Goal: Task Accomplishment & Management: Complete application form

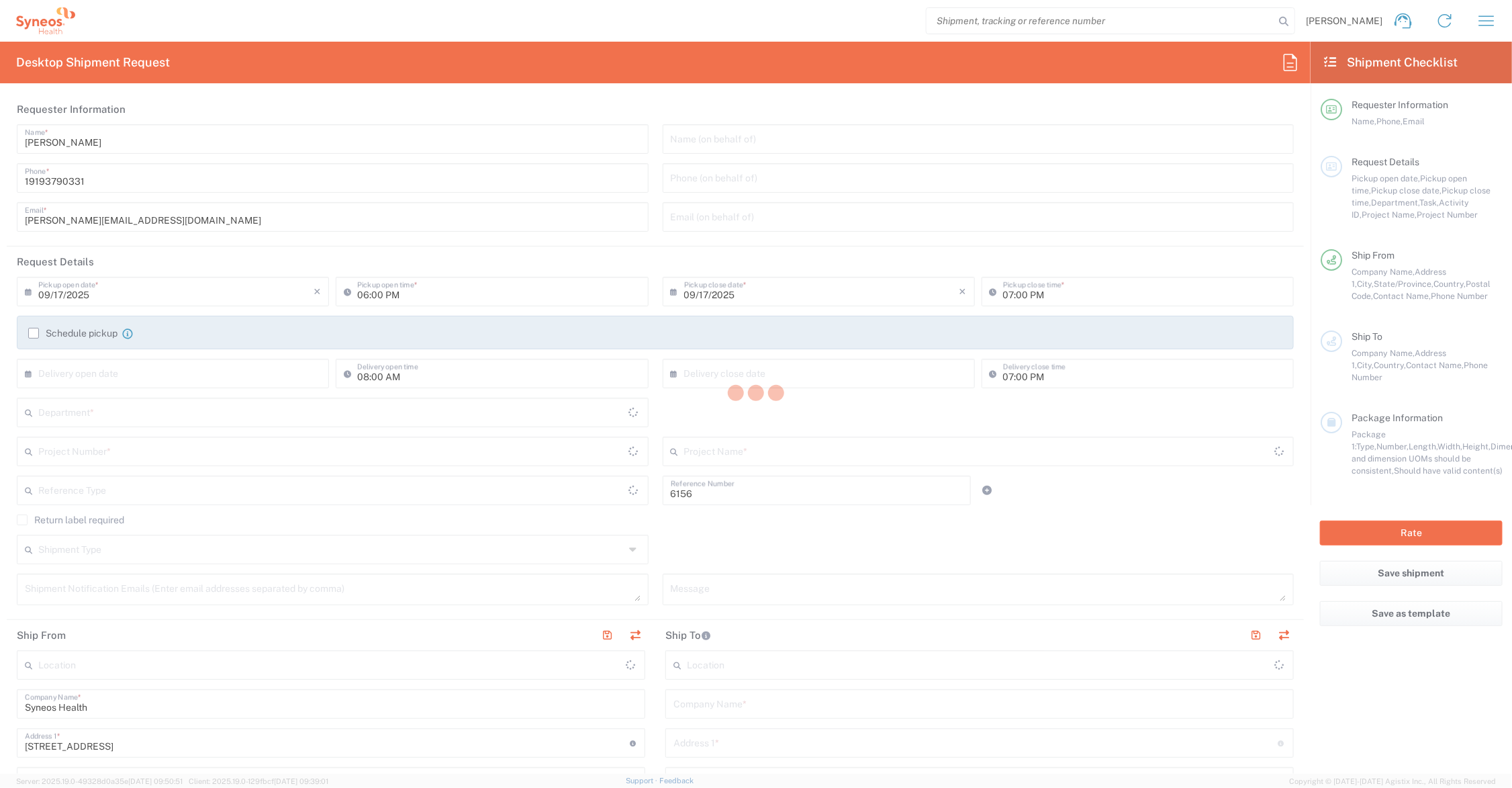
type input "Department"
type input "[US_STATE]"
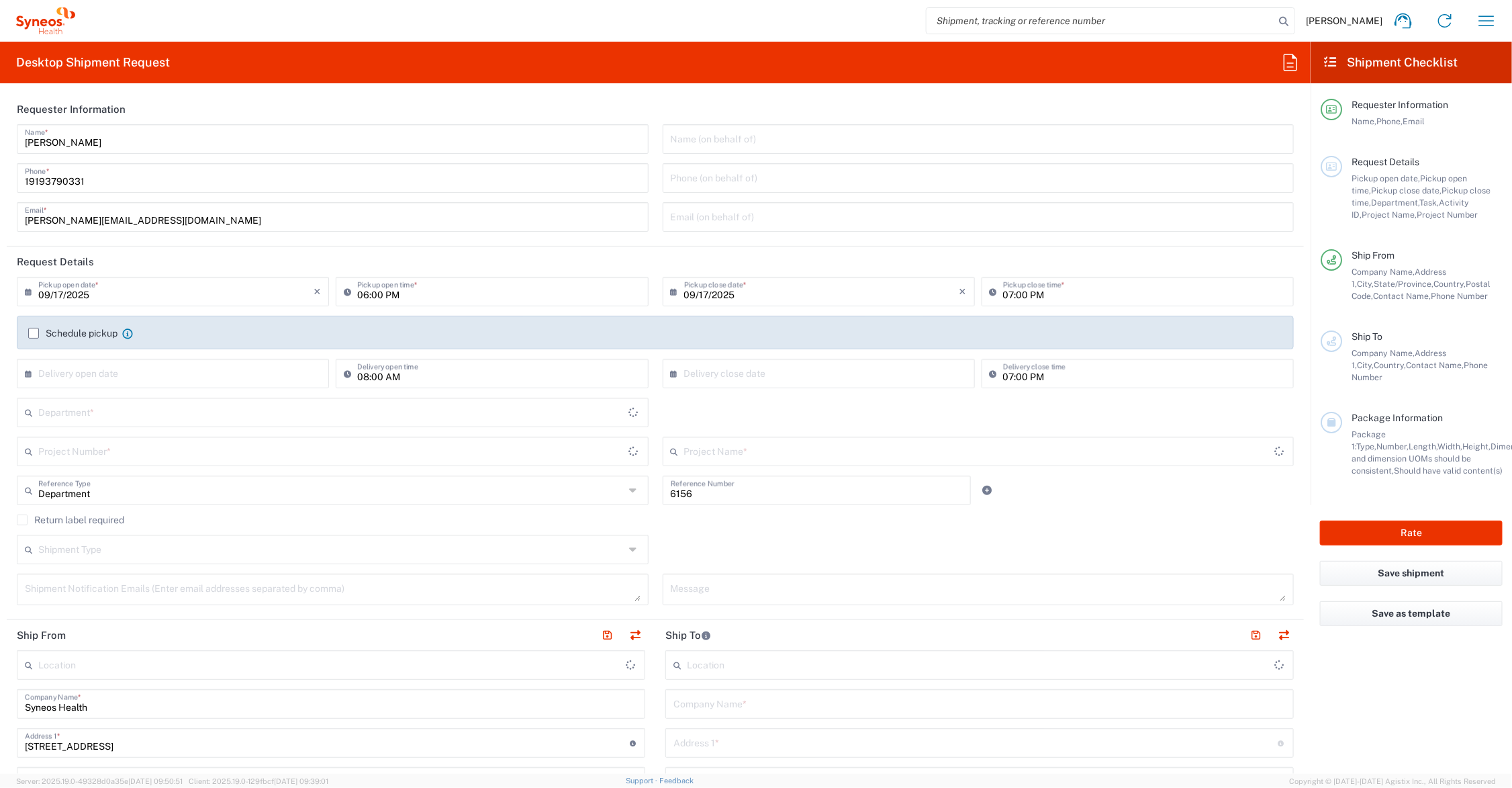
type input "[GEOGRAPHIC_DATA]"
type input "Syneos Health Communications-[GEOGRAPHIC_DATA] [GEOGRAPHIC_DATA]"
click at [143, 412] on input "text" at bounding box center [331, 412] width 586 height 24
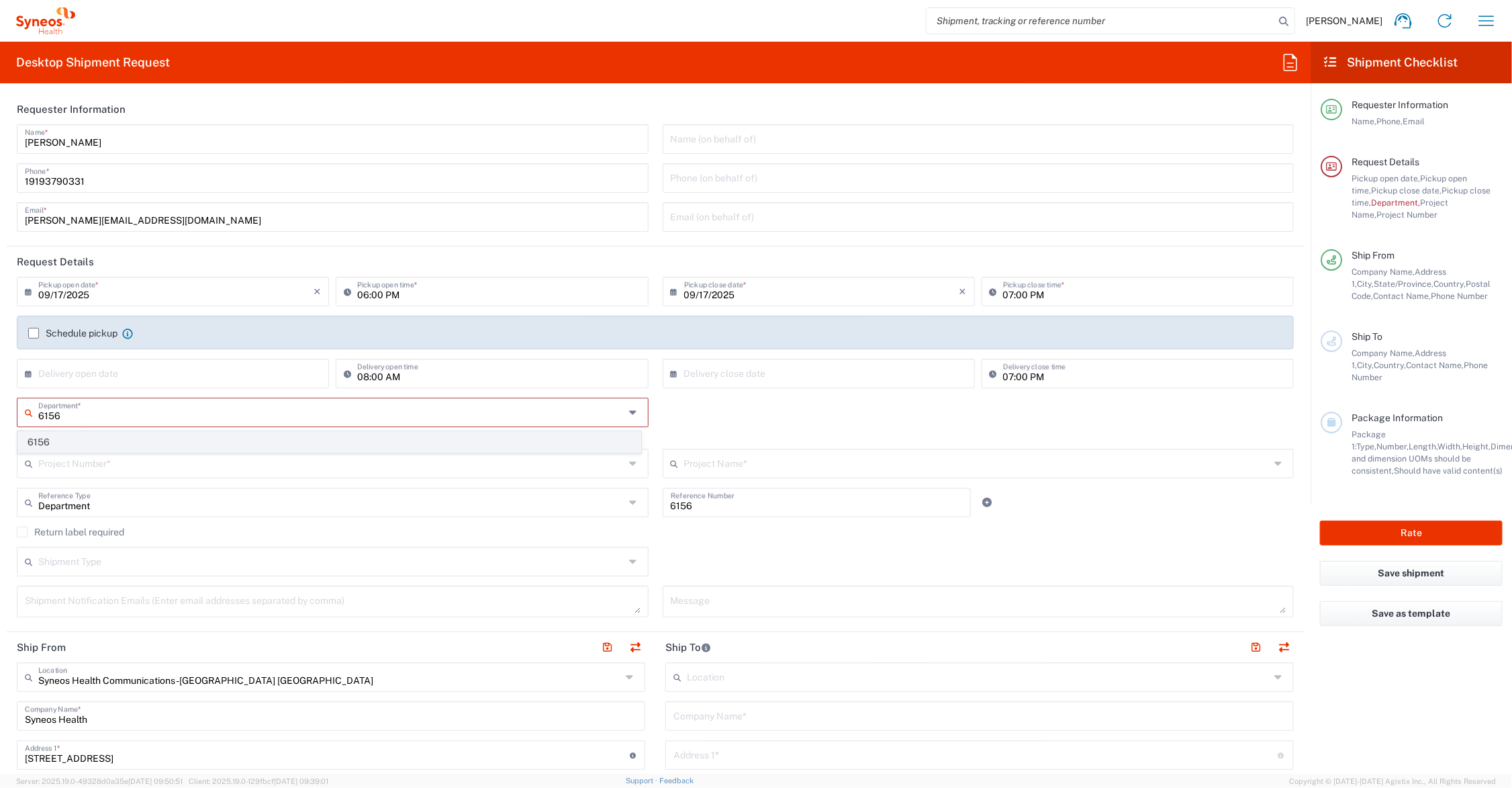
type input "6156"
click at [31, 440] on span "6156" at bounding box center [329, 442] width 623 height 21
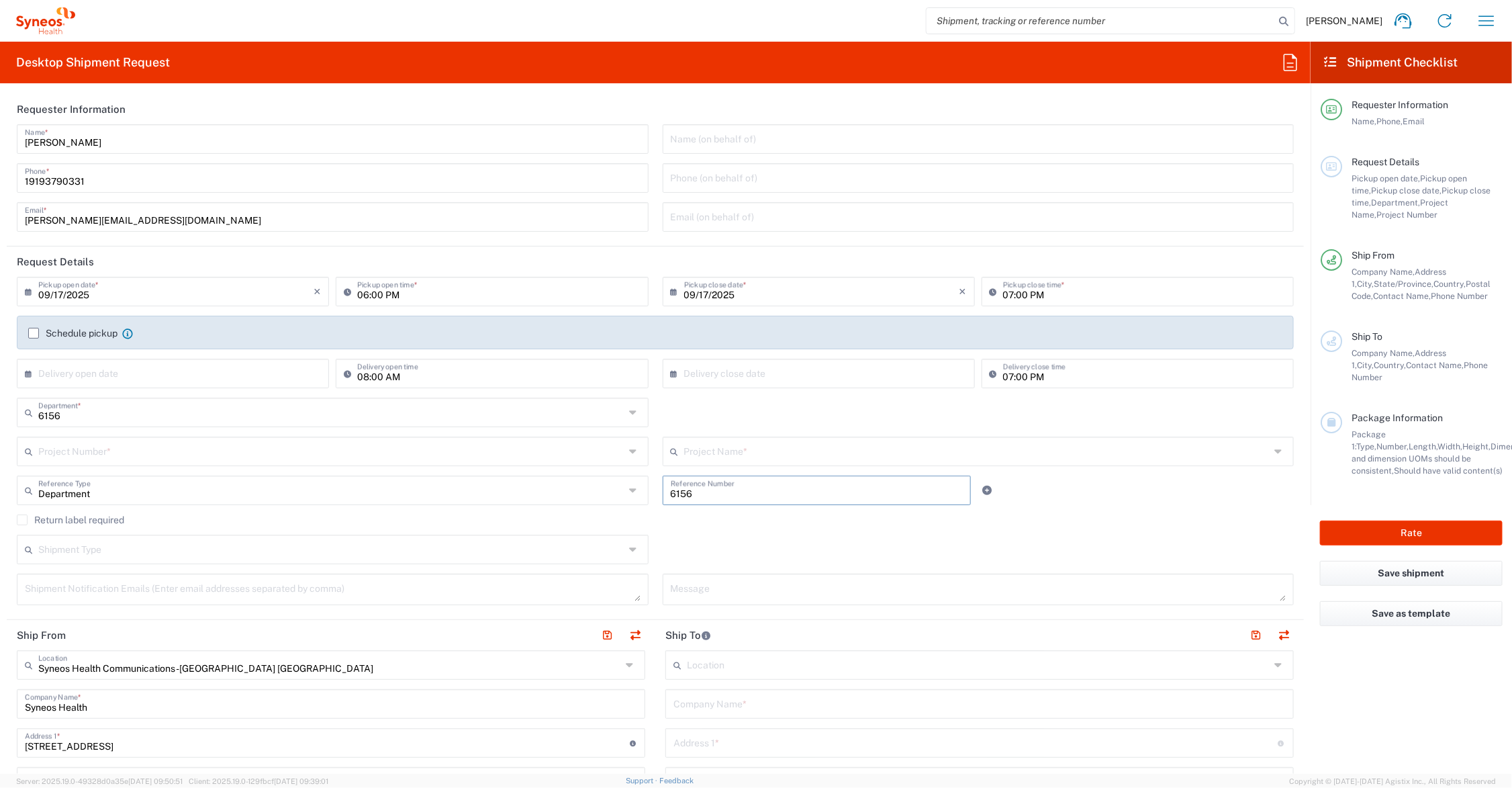
drag, startPoint x: 706, startPoint y: 495, endPoint x: 643, endPoint y: 490, distance: 63.2
click at [646, 495] on div "Department Reference Type Department Account Type Activity ID Airline Appointme…" at bounding box center [656, 495] width 1292 height 39
click at [702, 455] on input "text" at bounding box center [977, 451] width 586 height 24
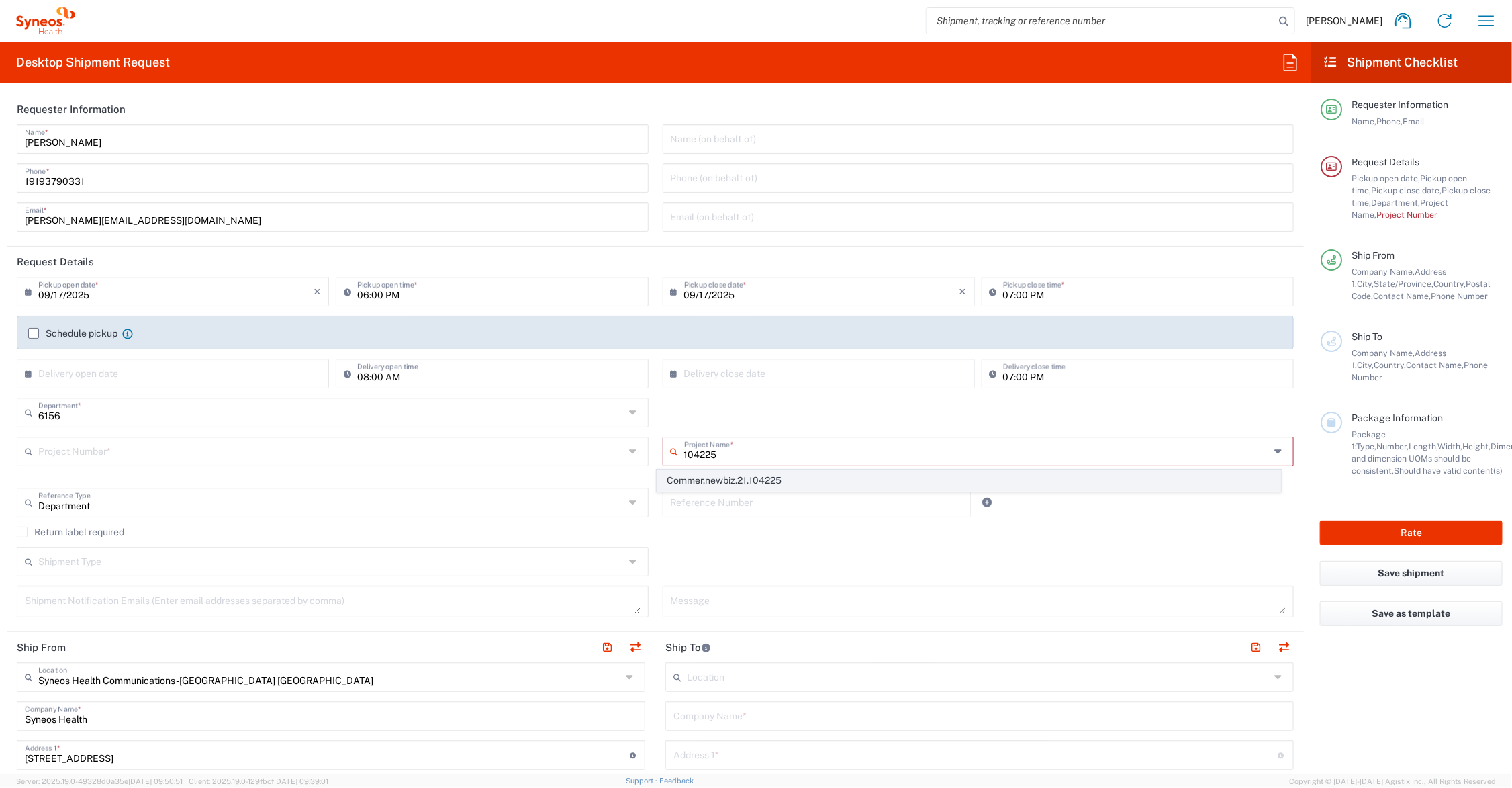
click at [791, 480] on span "Commer.newbiz.21.104225" at bounding box center [969, 480] width 623 height 21
type input "Commer.newbiz.21.104225"
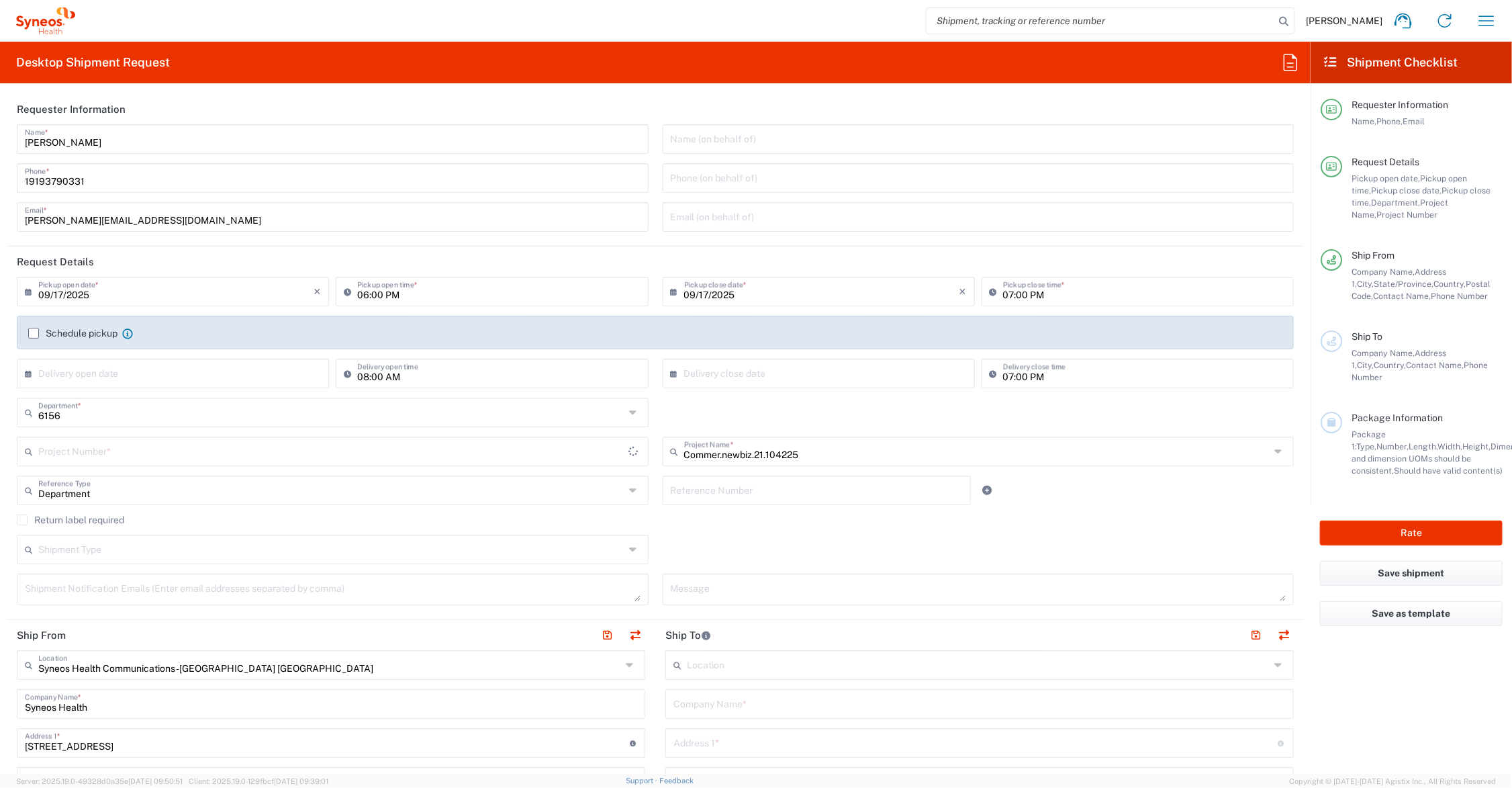
type input "ADUS.INCHO.NB.104225"
click at [758, 492] on input "text" at bounding box center [817, 489] width 293 height 24
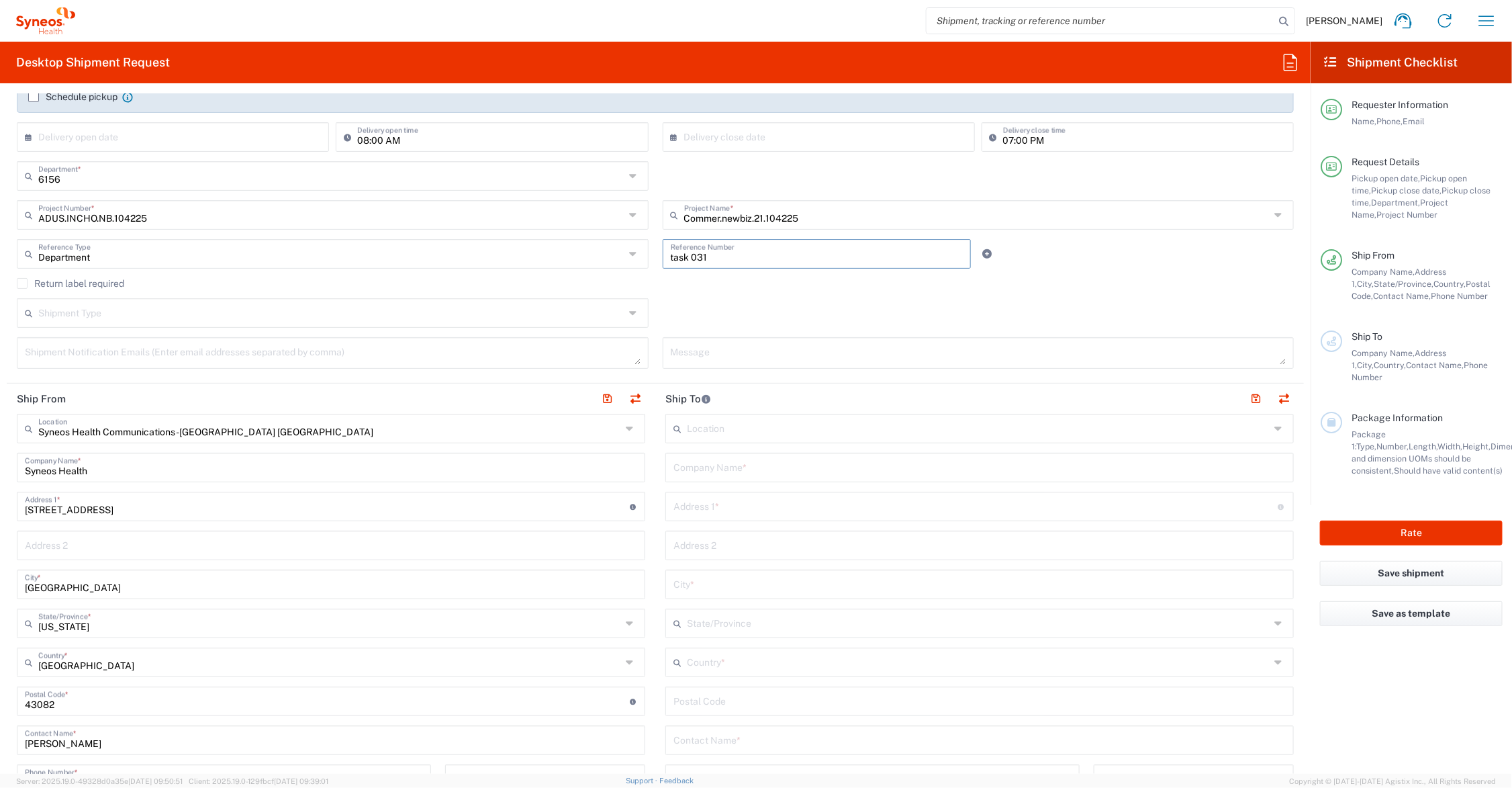
scroll to position [336, 0]
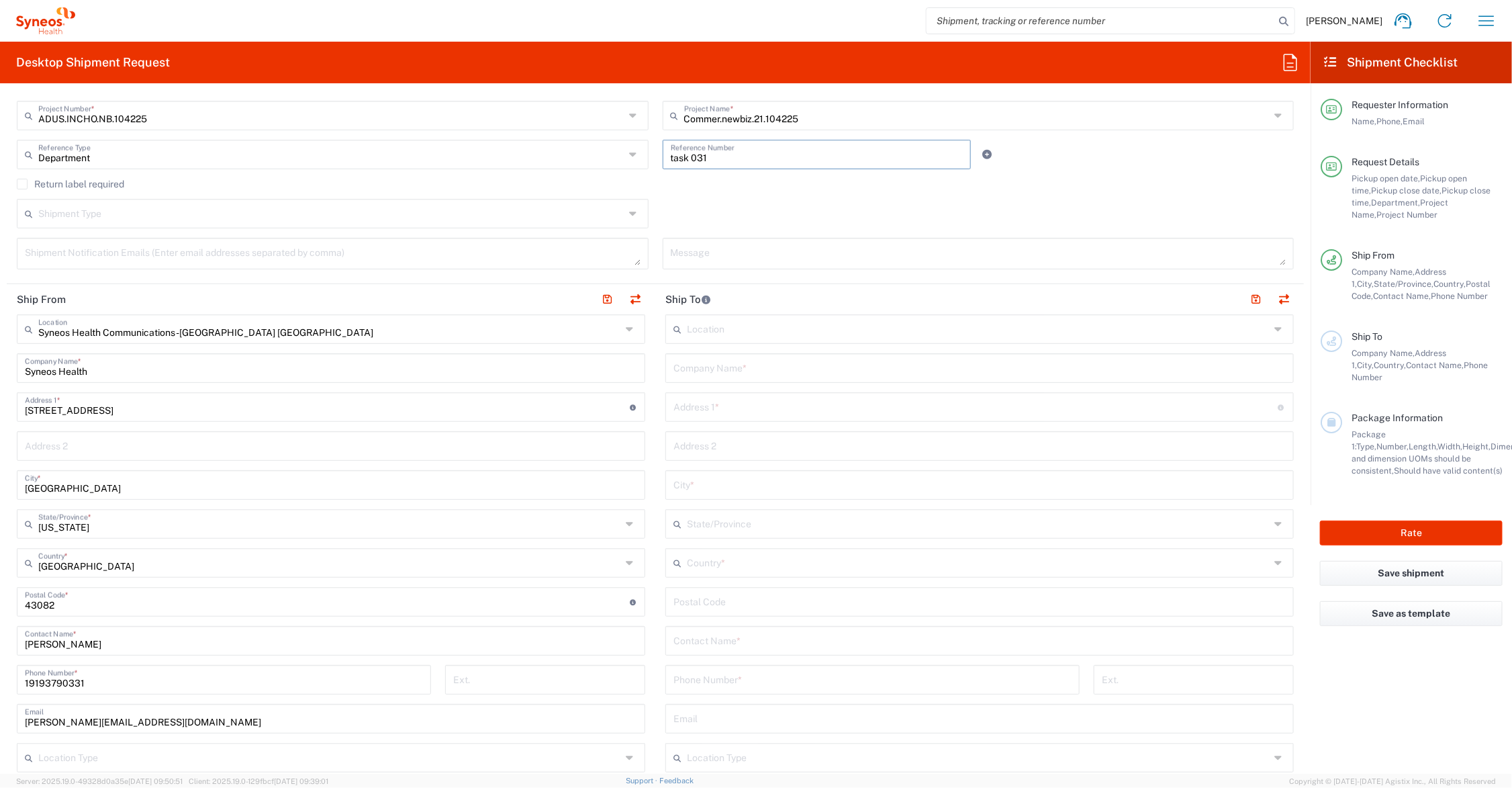
type input "task 031"
drag, startPoint x: 57, startPoint y: 368, endPoint x: -19, endPoint y: 368, distance: 76.0
click at [0, 368] on html "[PERSON_NAME] Home Shipment estimator Shipment tracking Desktop shipment reques…" at bounding box center [756, 394] width 1512 height 788
type input "[PERSON_NAME]"
drag, startPoint x: 76, startPoint y: 645, endPoint x: -2, endPoint y: 642, distance: 78.1
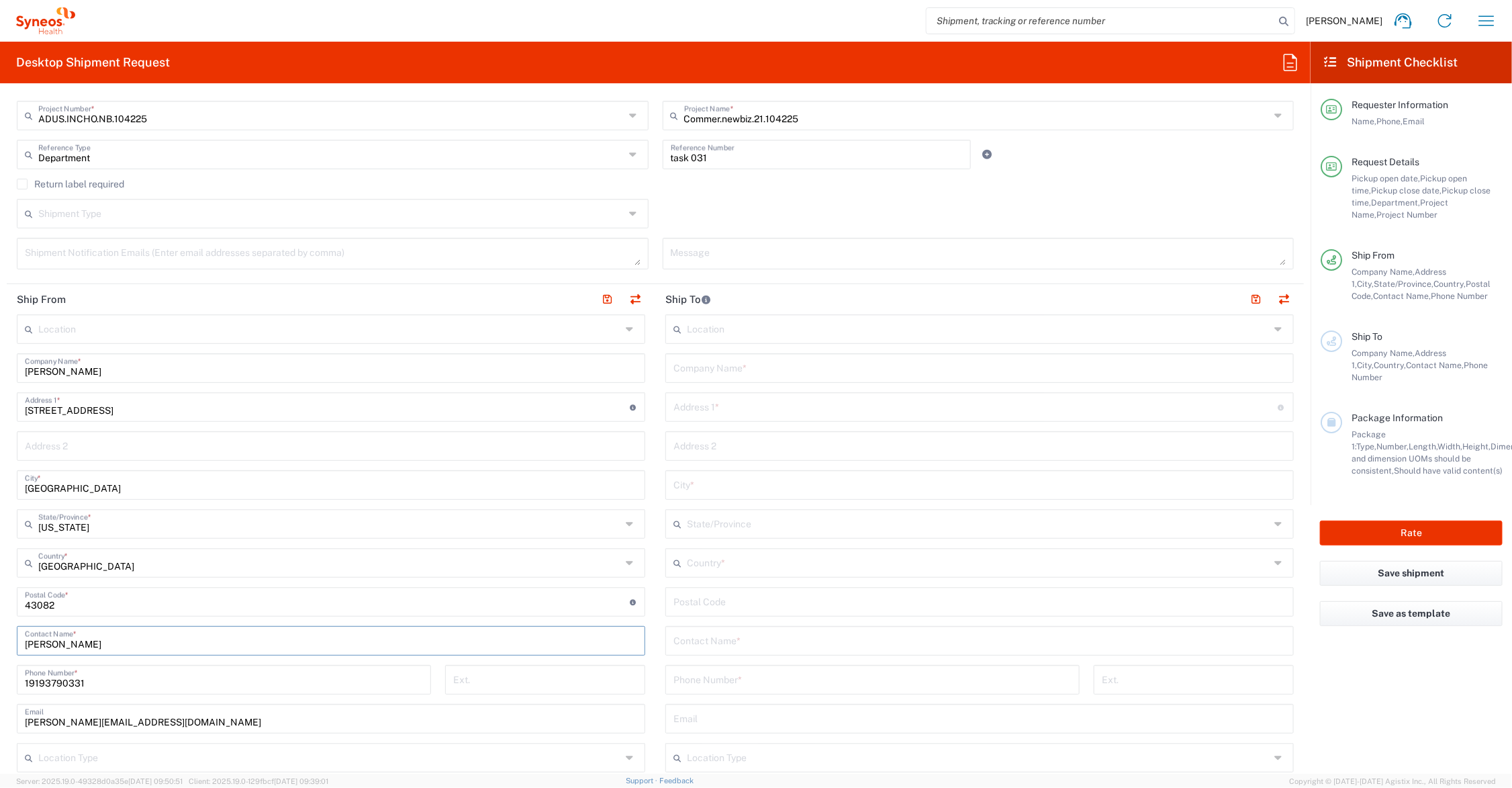
click at [0, 642] on html "[PERSON_NAME] Home Shipment estimator Shipment tracking Desktop shipment reques…" at bounding box center [756, 394] width 1512 height 788
type input "[PERSON_NAME]"
drag, startPoint x: 173, startPoint y: 407, endPoint x: -48, endPoint y: 398, distance: 221.2
click at [0, 398] on html "[PERSON_NAME] Home Shipment estimator Shipment tracking Desktop shipment reques…" at bounding box center [756, 394] width 1512 height 788
type input "[STREET_ADDRESS]"
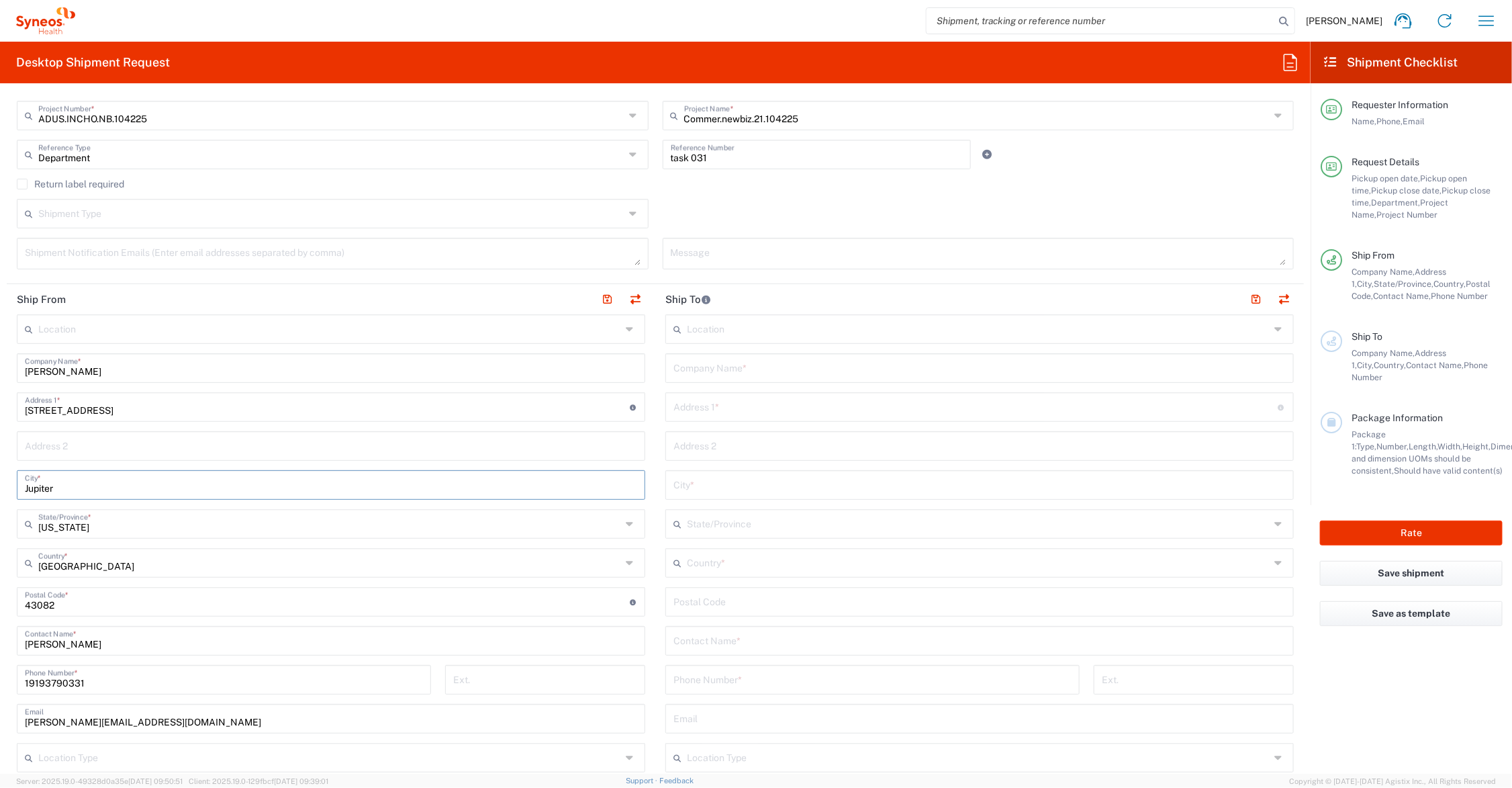
type input "Jupiter"
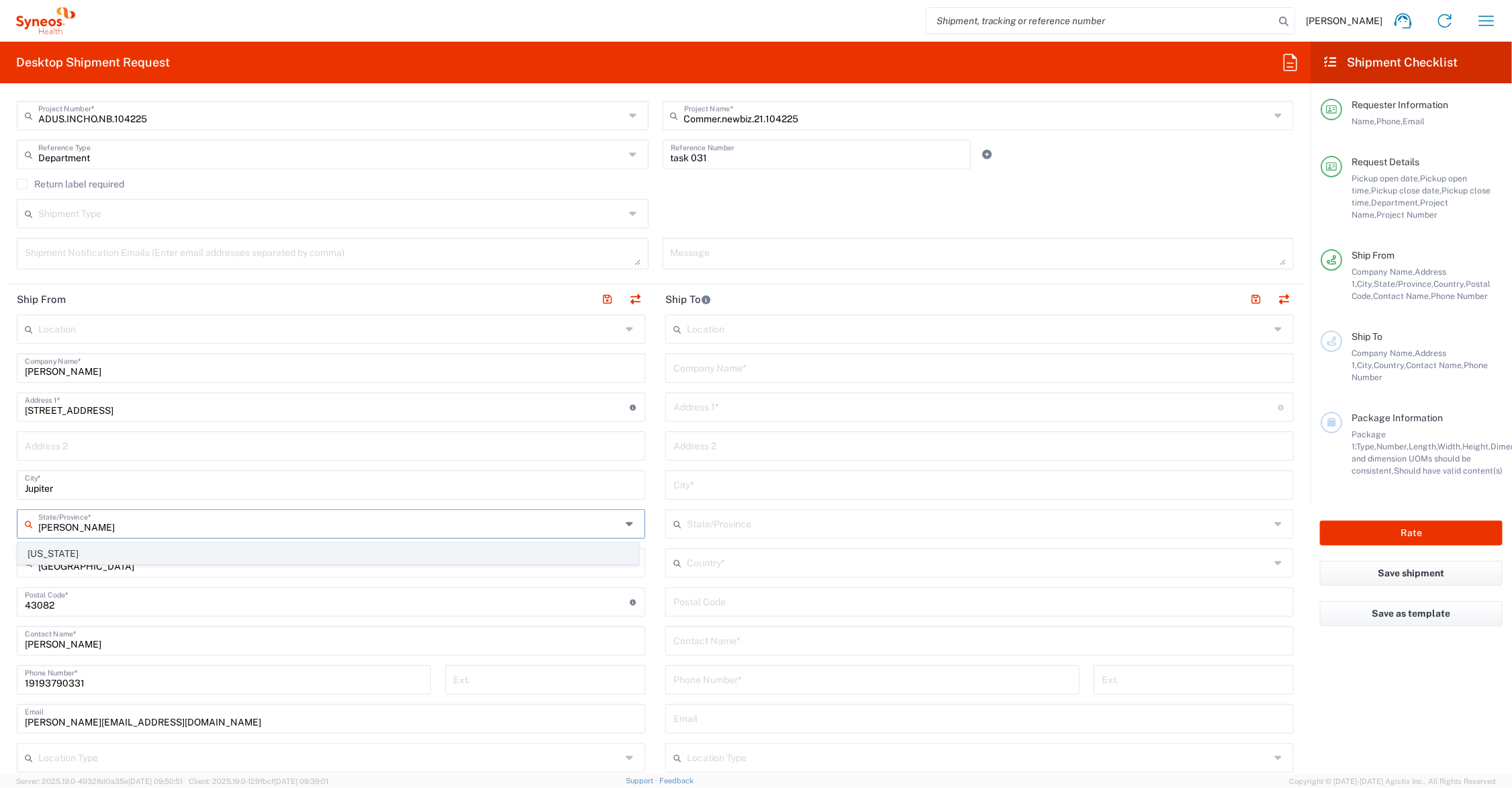
click at [45, 548] on span "[US_STATE]" at bounding box center [327, 553] width 620 height 21
type input "[US_STATE]"
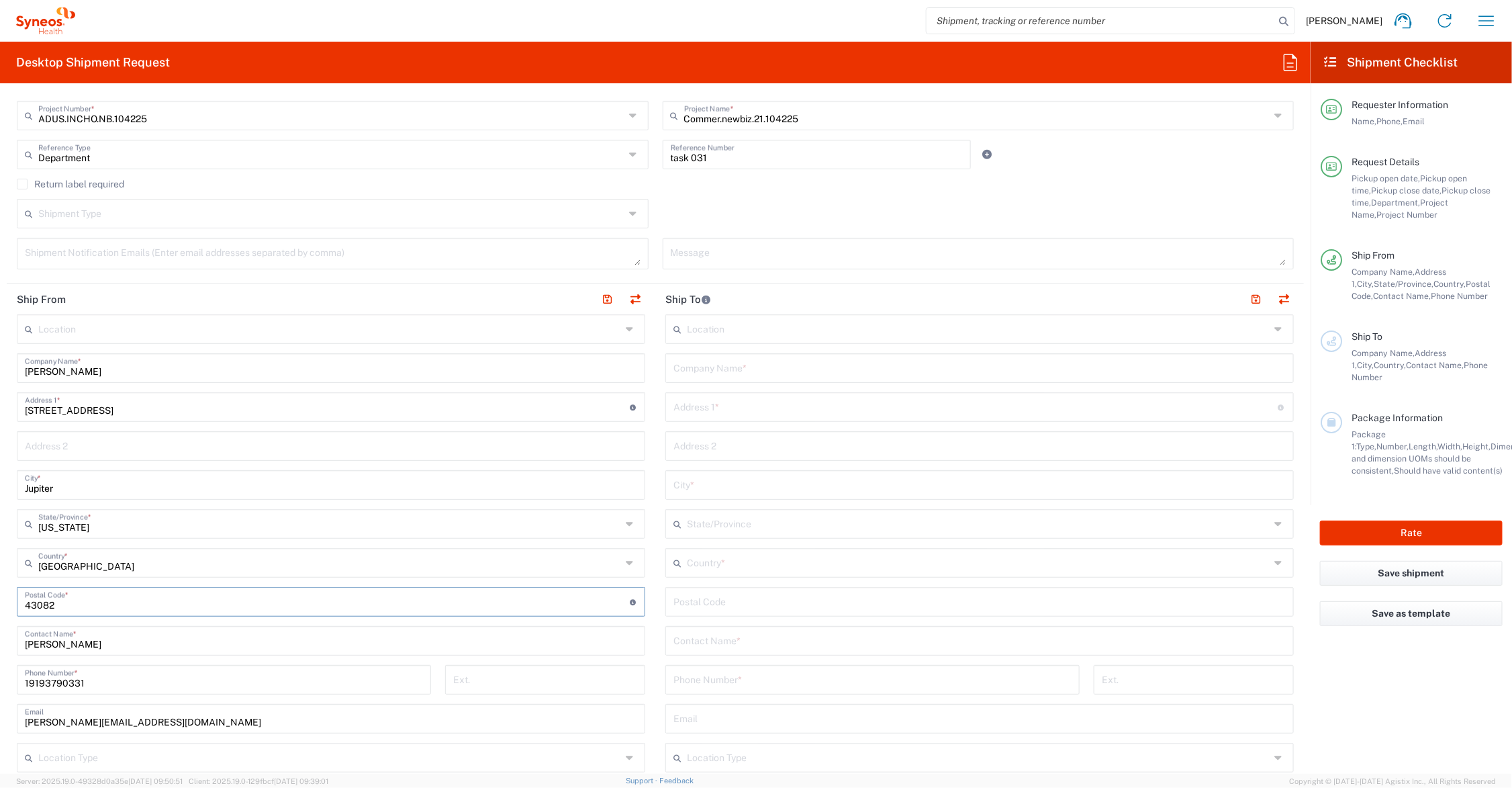
drag, startPoint x: 75, startPoint y: 607, endPoint x: -16, endPoint y: 607, distance: 91.0
click at [0, 607] on html "[PERSON_NAME] Home Shipment estimator Shipment tracking Desktop shipment reques…" at bounding box center [756, 394] width 1512 height 788
type input "33458"
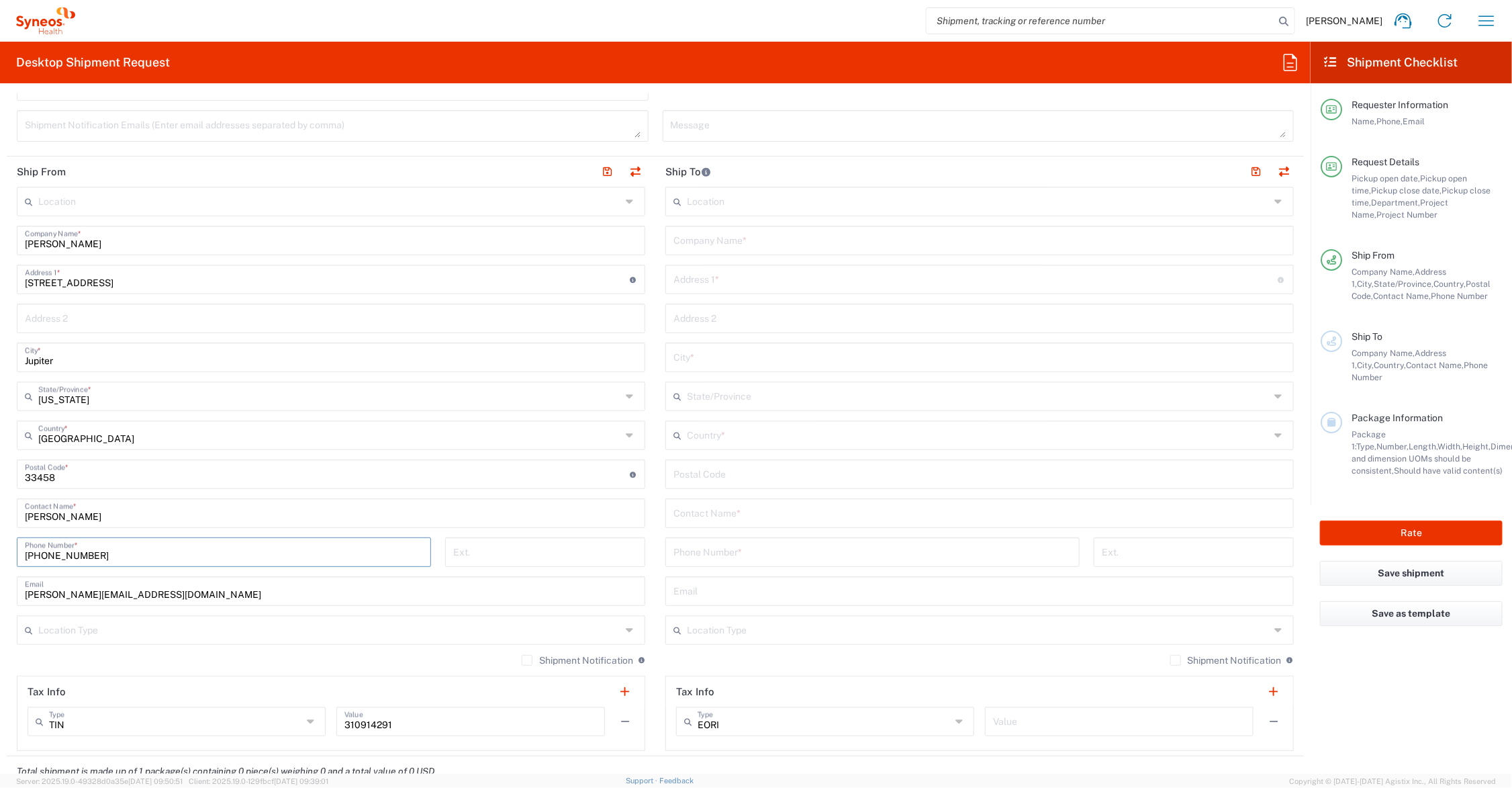
scroll to position [504, 0]
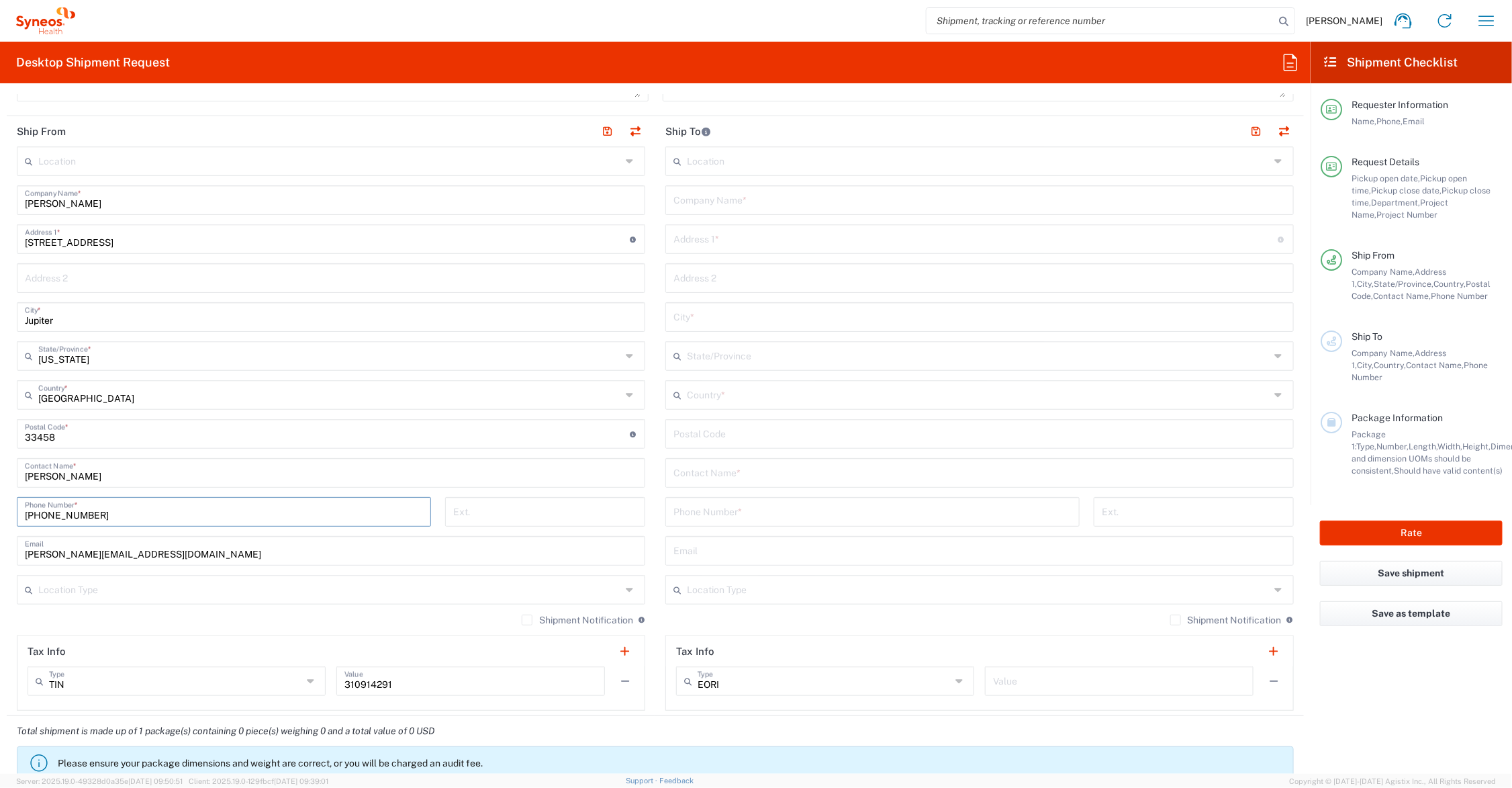
type input "[PHONE_NUMBER]"
drag, startPoint x: 207, startPoint y: 549, endPoint x: 3, endPoint y: 541, distance: 204.2
click at [3, 541] on form "Requester Information [PERSON_NAME] Name * [PHONE_NUMBER] Phone * [PERSON_NAME]…" at bounding box center [656, 433] width 1311 height 679
click at [757, 198] on input "text" at bounding box center [980, 199] width 613 height 24
drag, startPoint x: 752, startPoint y: 198, endPoint x: 643, endPoint y: 192, distance: 109.2
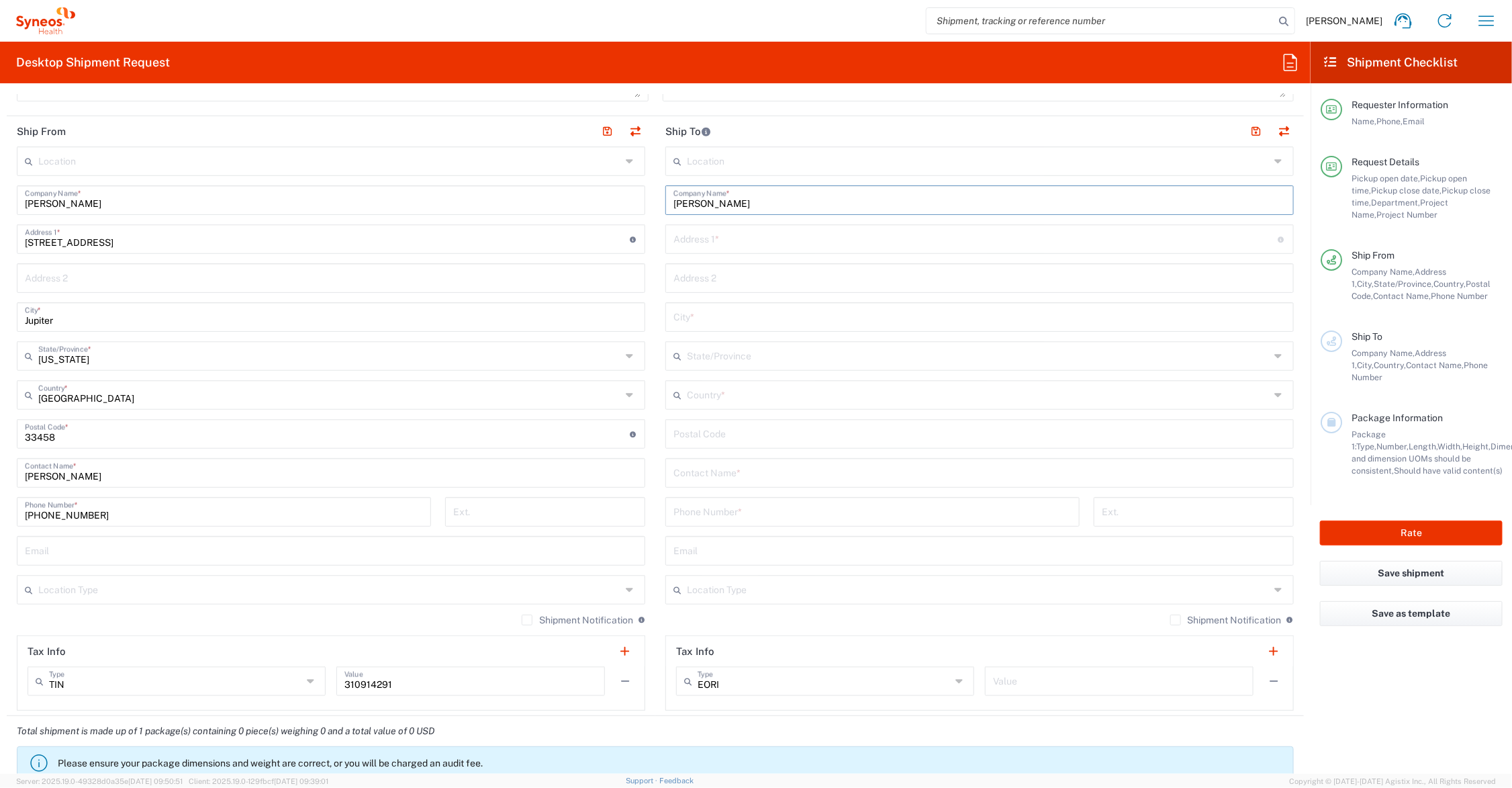
click at [643, 192] on div "Ship From Location [PERSON_NAME] LLC-[GEOGRAPHIC_DATA] [GEOGRAPHIC_DATA] [GEOGR…" at bounding box center [656, 416] width 1298 height 600
type input "[PERSON_NAME]"
click at [714, 477] on input "text" at bounding box center [980, 472] width 613 height 24
paste input "[PERSON_NAME]"
type input "[PERSON_NAME]"
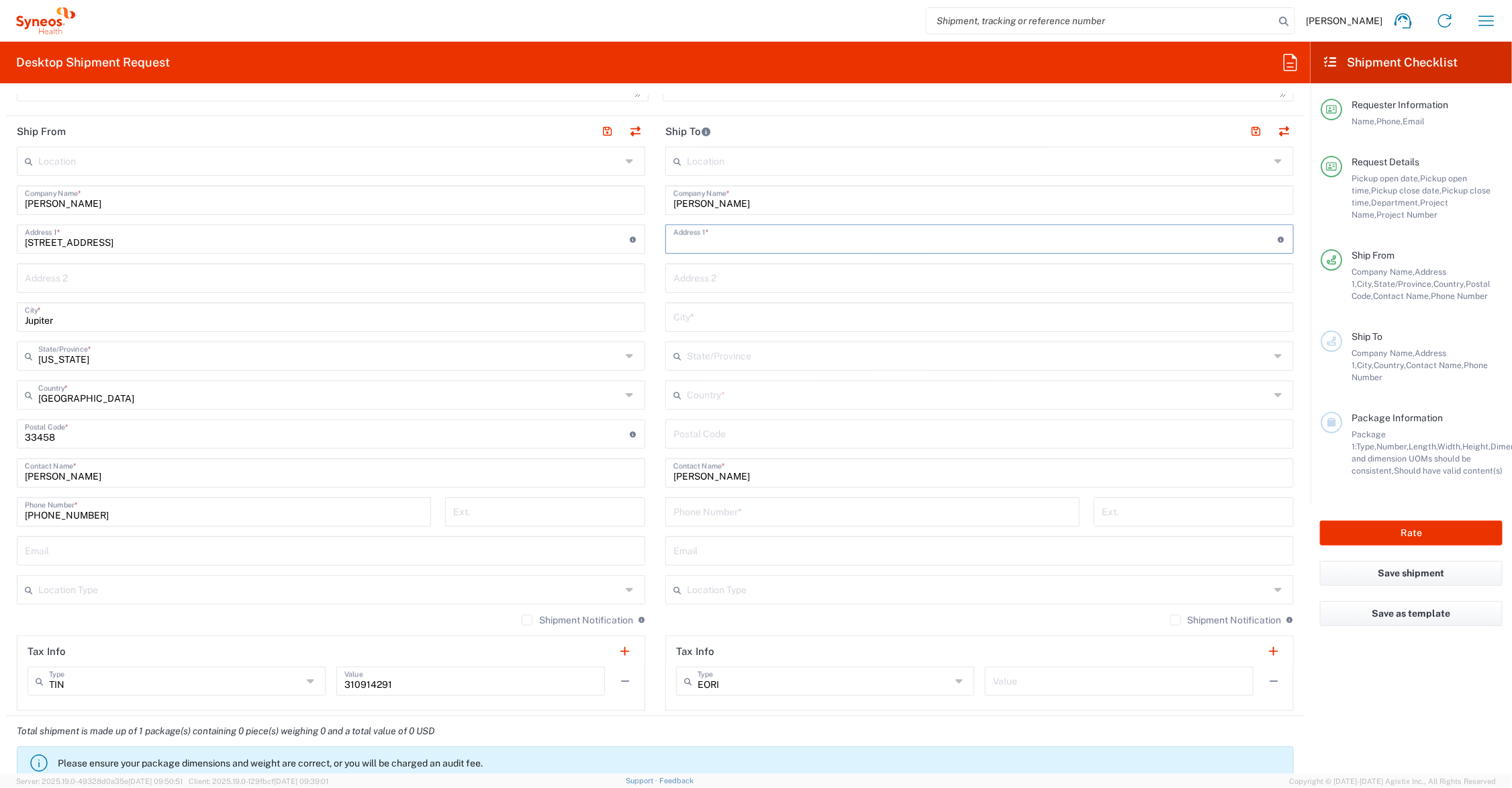
click at [699, 237] on input "text" at bounding box center [975, 238] width 605 height 24
type input "[STREET_ADDRESS][PERSON_NAME]"
type input "Annandale"
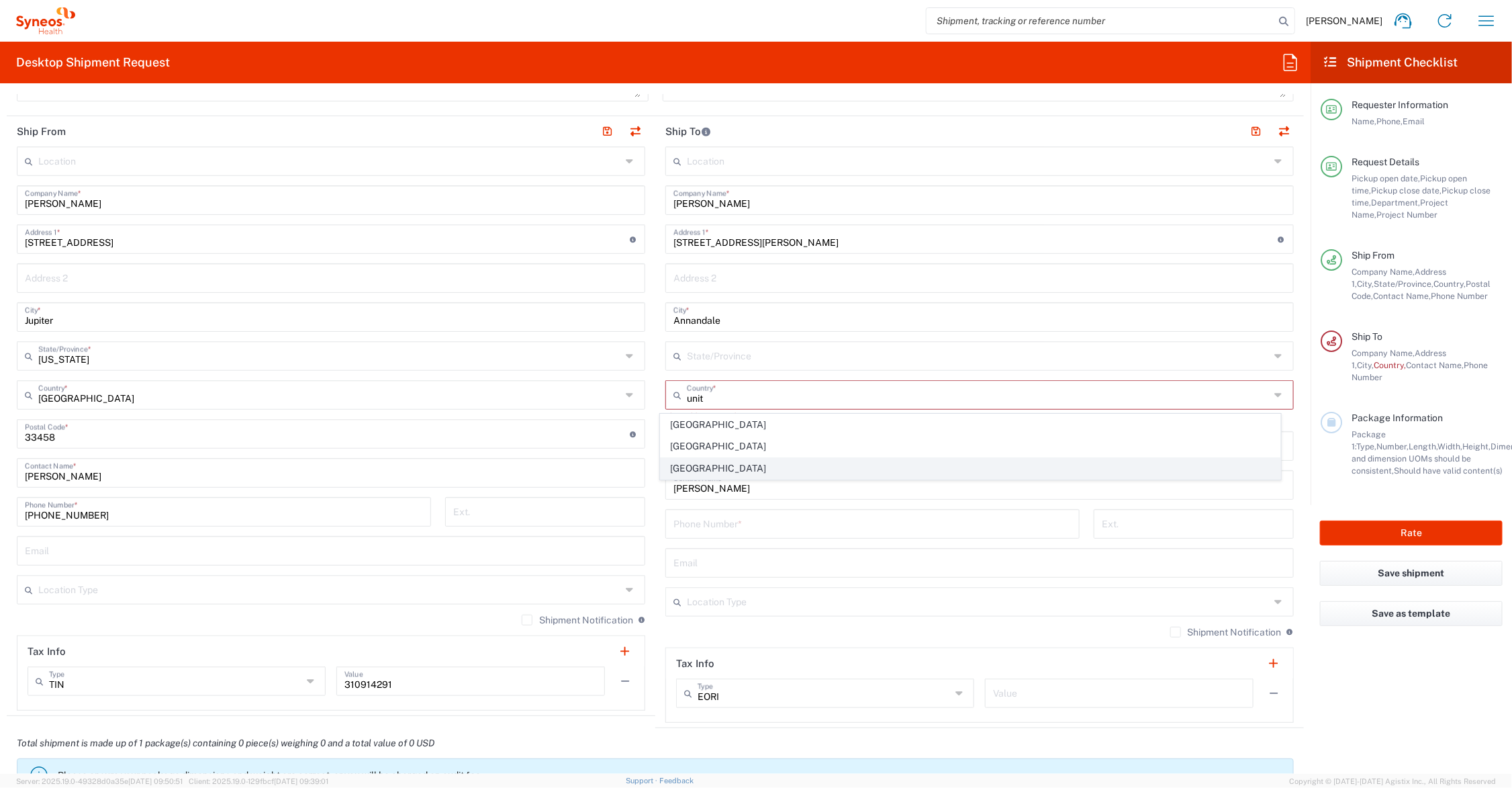
click at [705, 467] on span "[GEOGRAPHIC_DATA]" at bounding box center [970, 468] width 620 height 21
type input "[GEOGRAPHIC_DATA]"
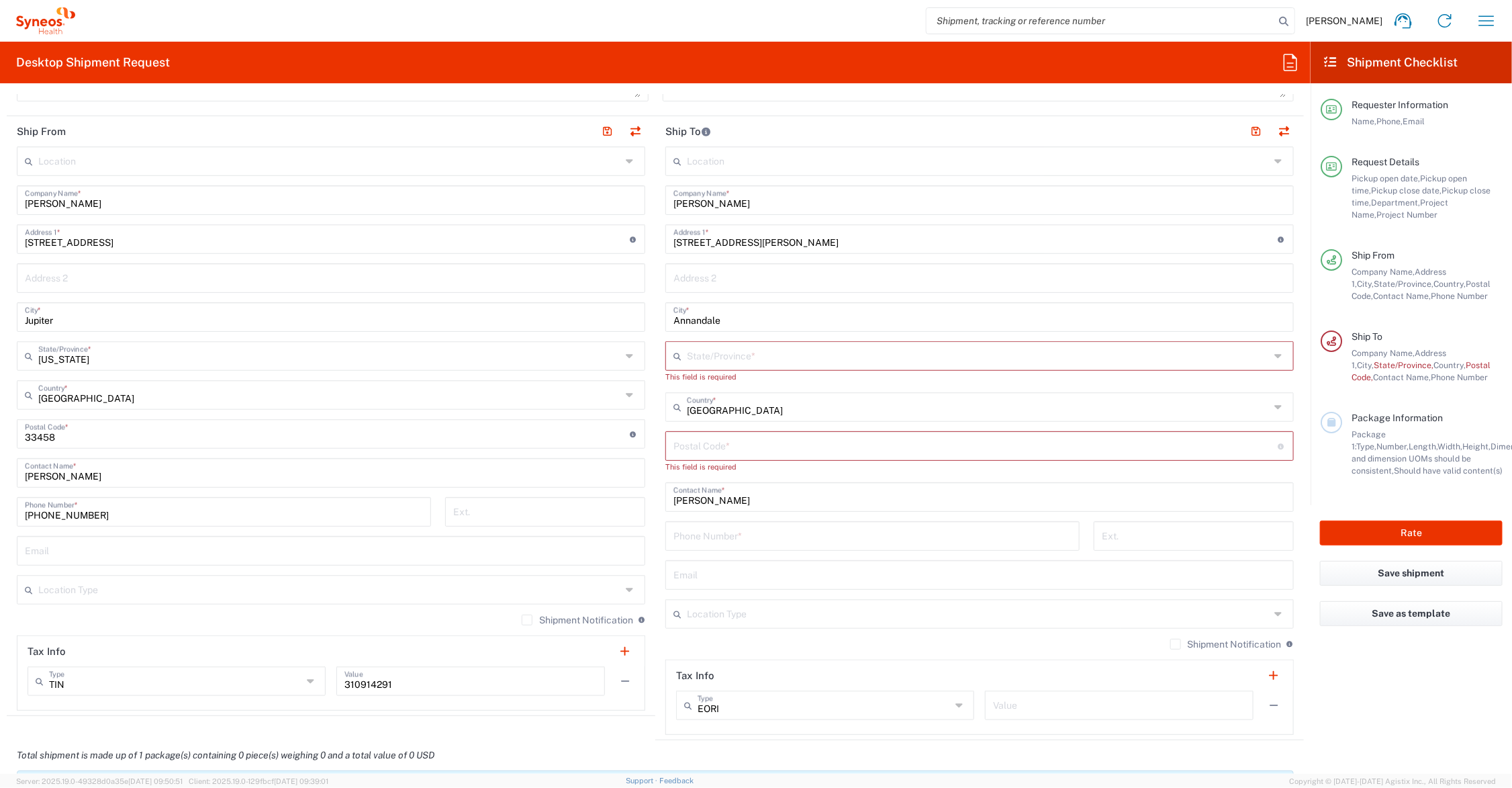
click at [704, 353] on input "text" at bounding box center [978, 355] width 583 height 24
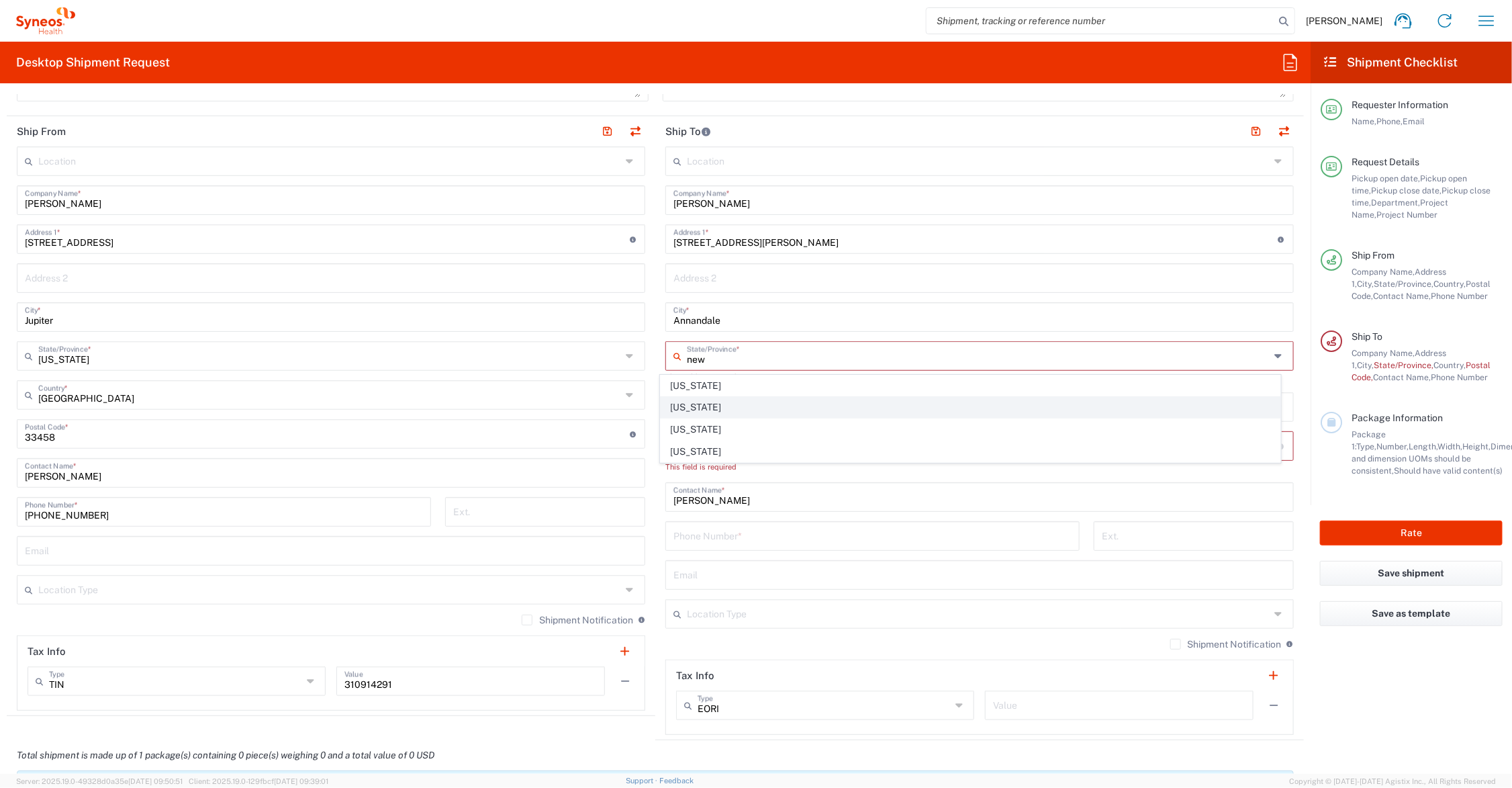
click at [679, 407] on span "[US_STATE]" at bounding box center [970, 407] width 620 height 21
type input "[US_STATE]"
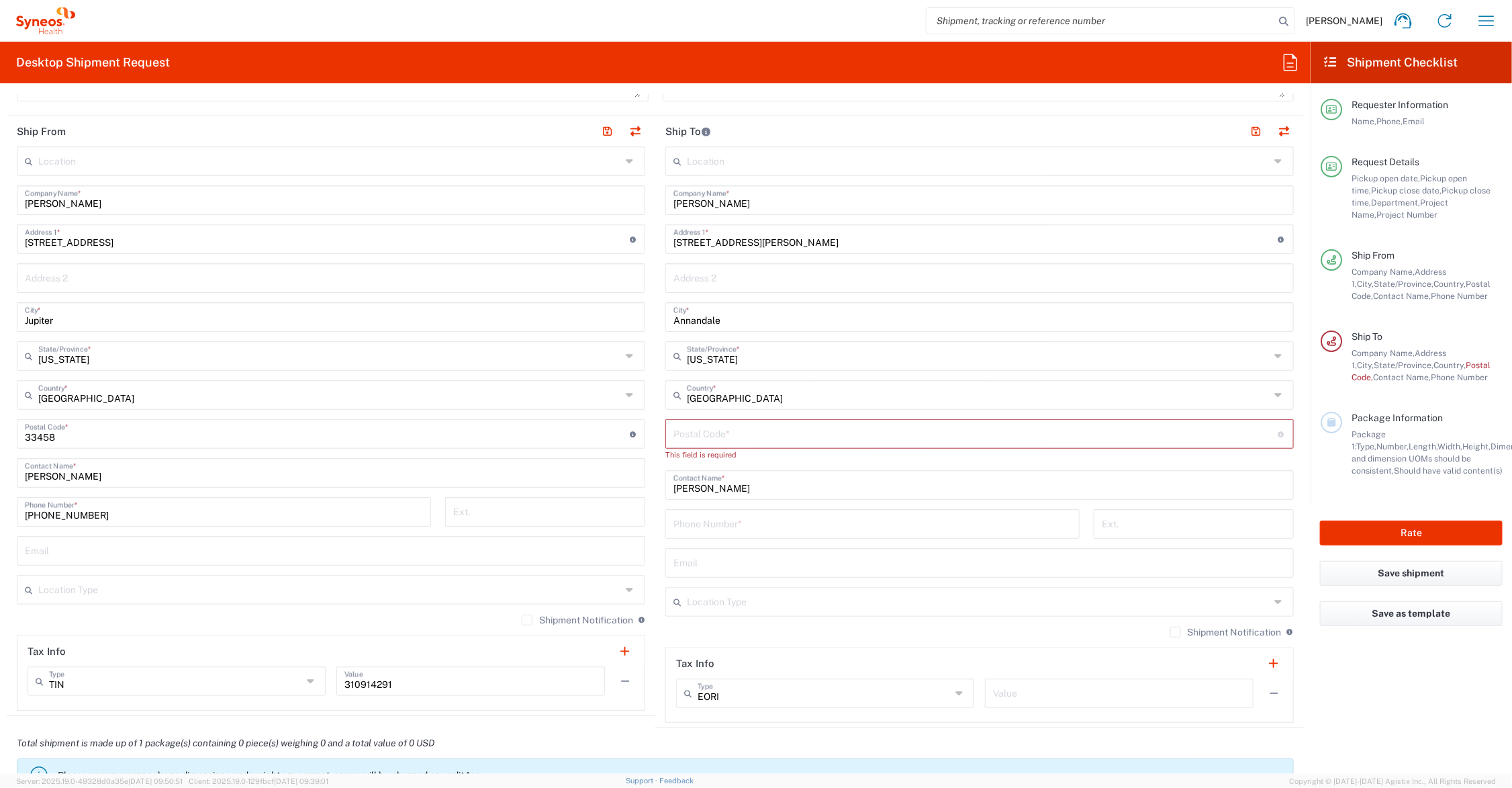
click at [717, 433] on input "undefined" at bounding box center [975, 433] width 605 height 24
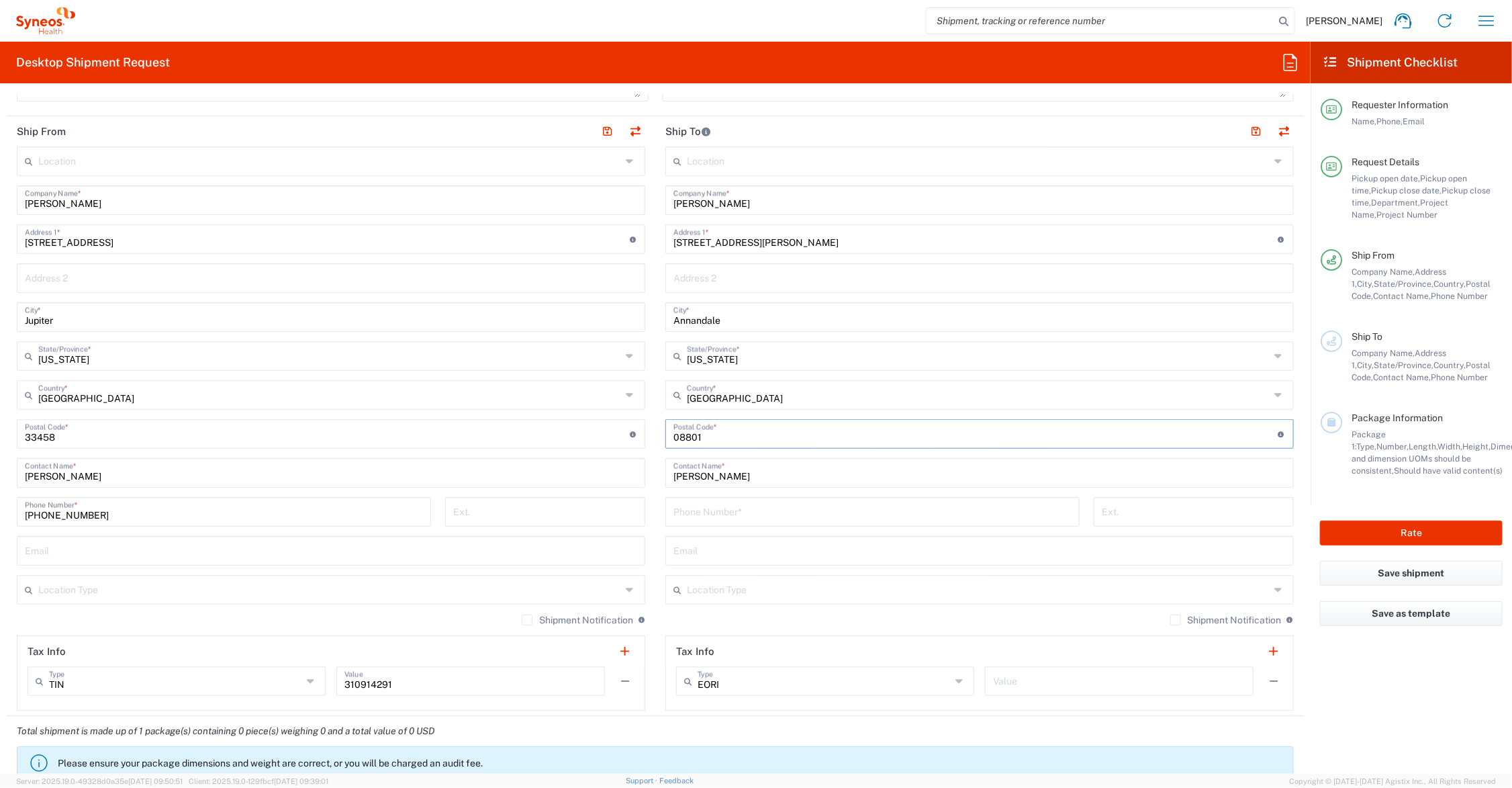
type input "08801"
type input "[PHONE_NUMBER]"
click at [737, 601] on div "Location Type" at bounding box center [980, 589] width 629 height 30
click at [738, 583] on input "text" at bounding box center [978, 589] width 583 height 24
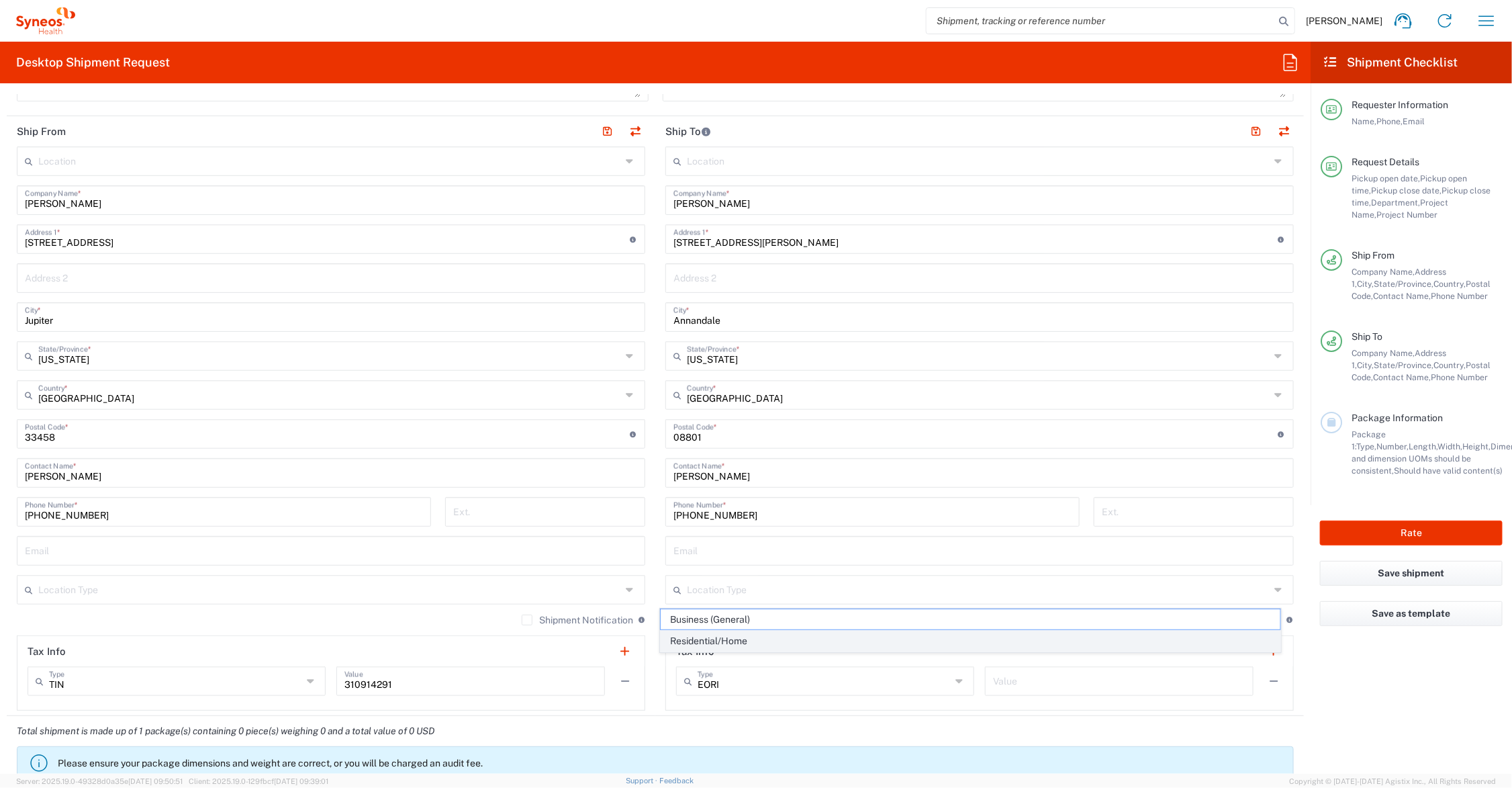
click at [727, 640] on span "Residential/Home" at bounding box center [970, 640] width 620 height 21
type input "Residential/Home"
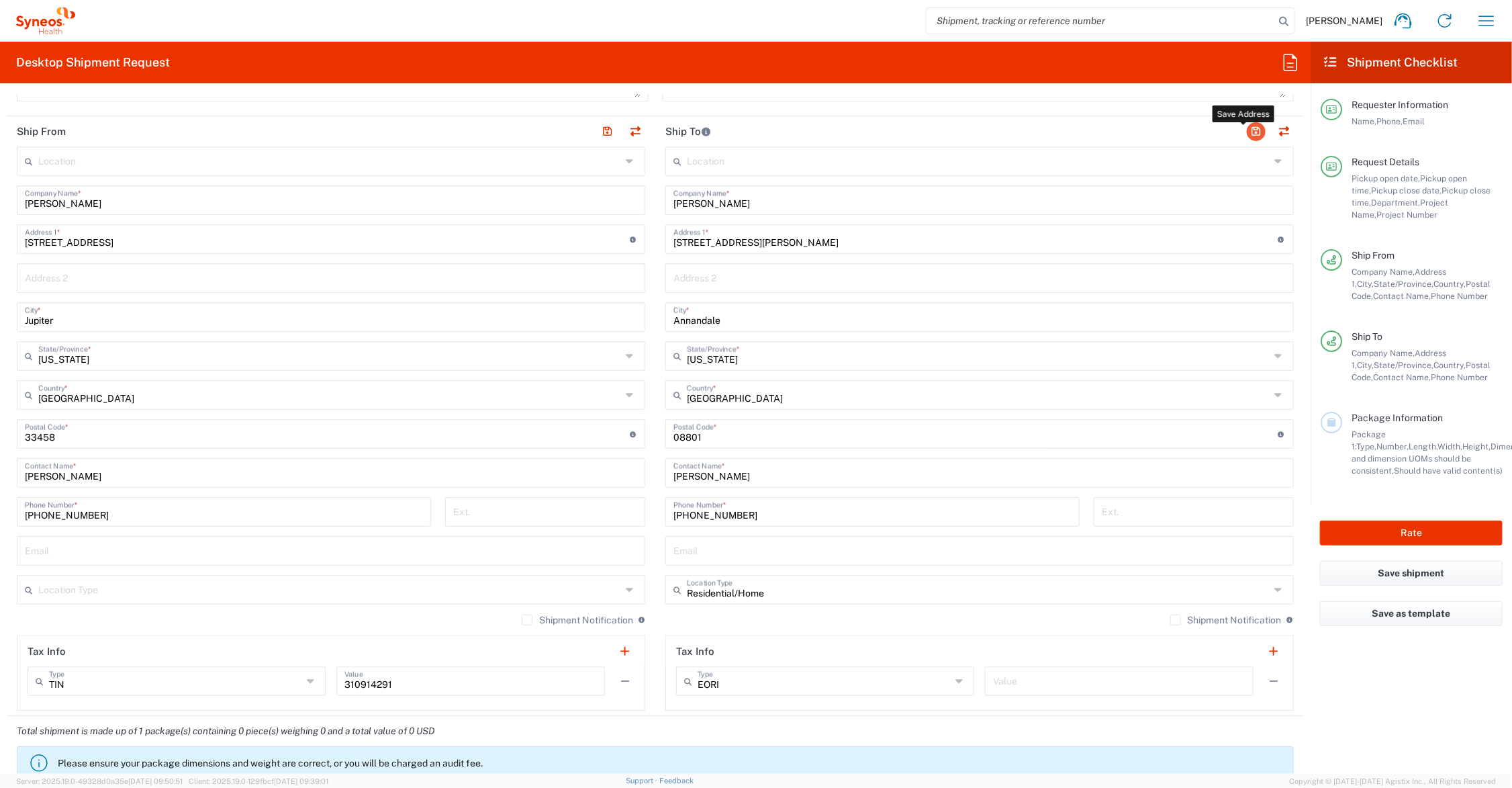
click at [1247, 129] on button "button" at bounding box center [1256, 132] width 19 height 19
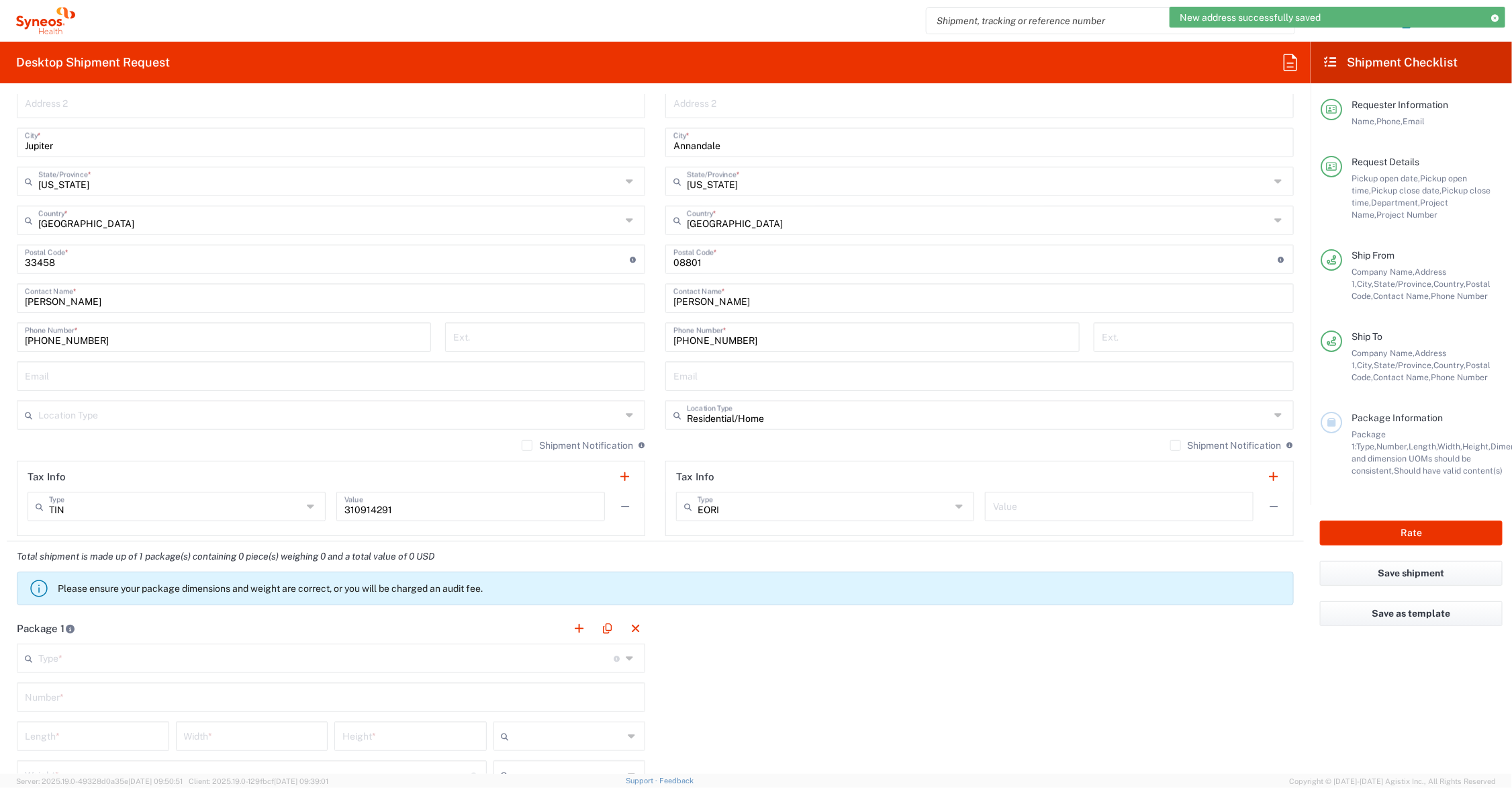
scroll to position [839, 0]
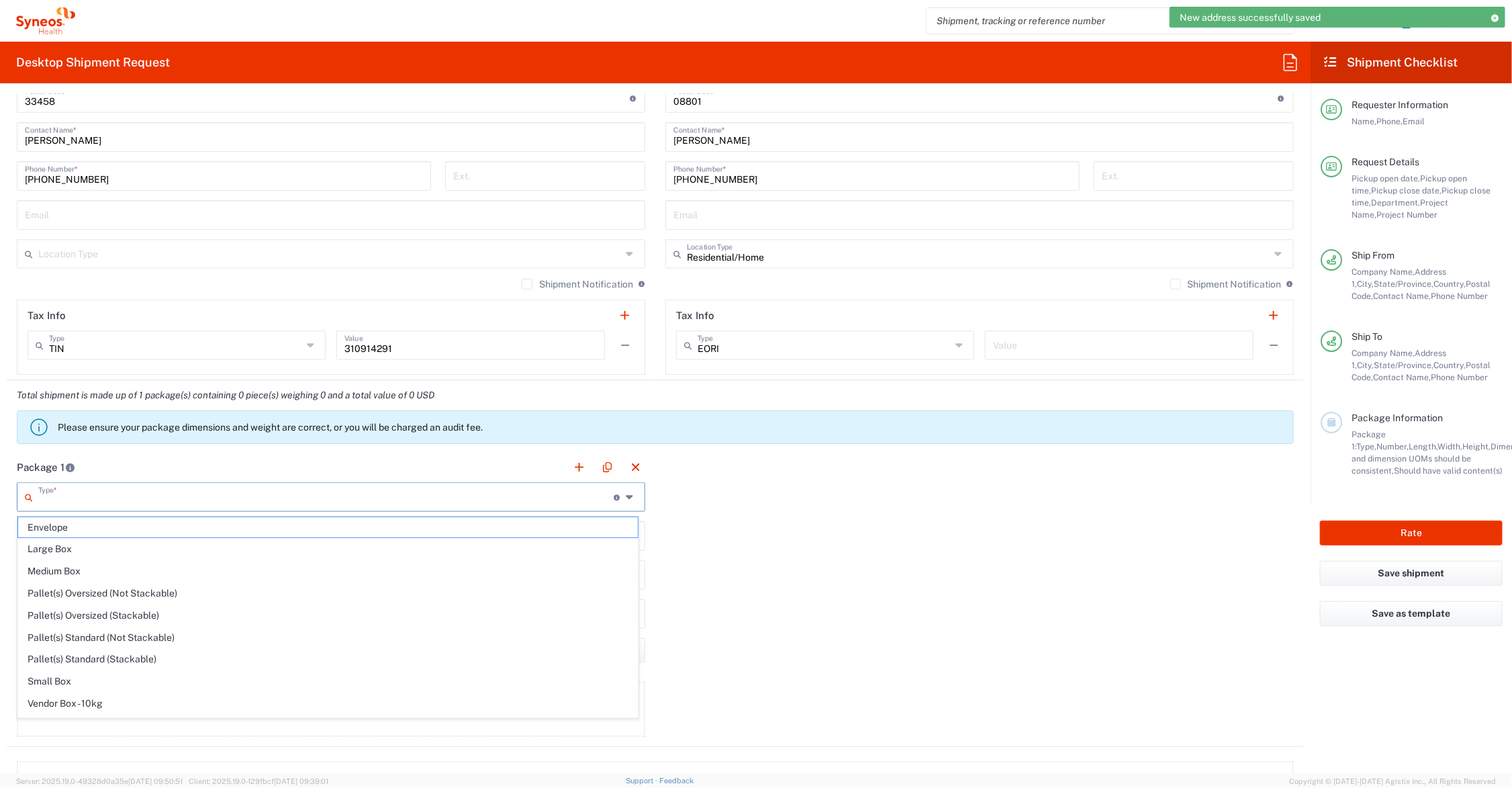
click at [97, 500] on input "text" at bounding box center [326, 496] width 575 height 24
type input "1"
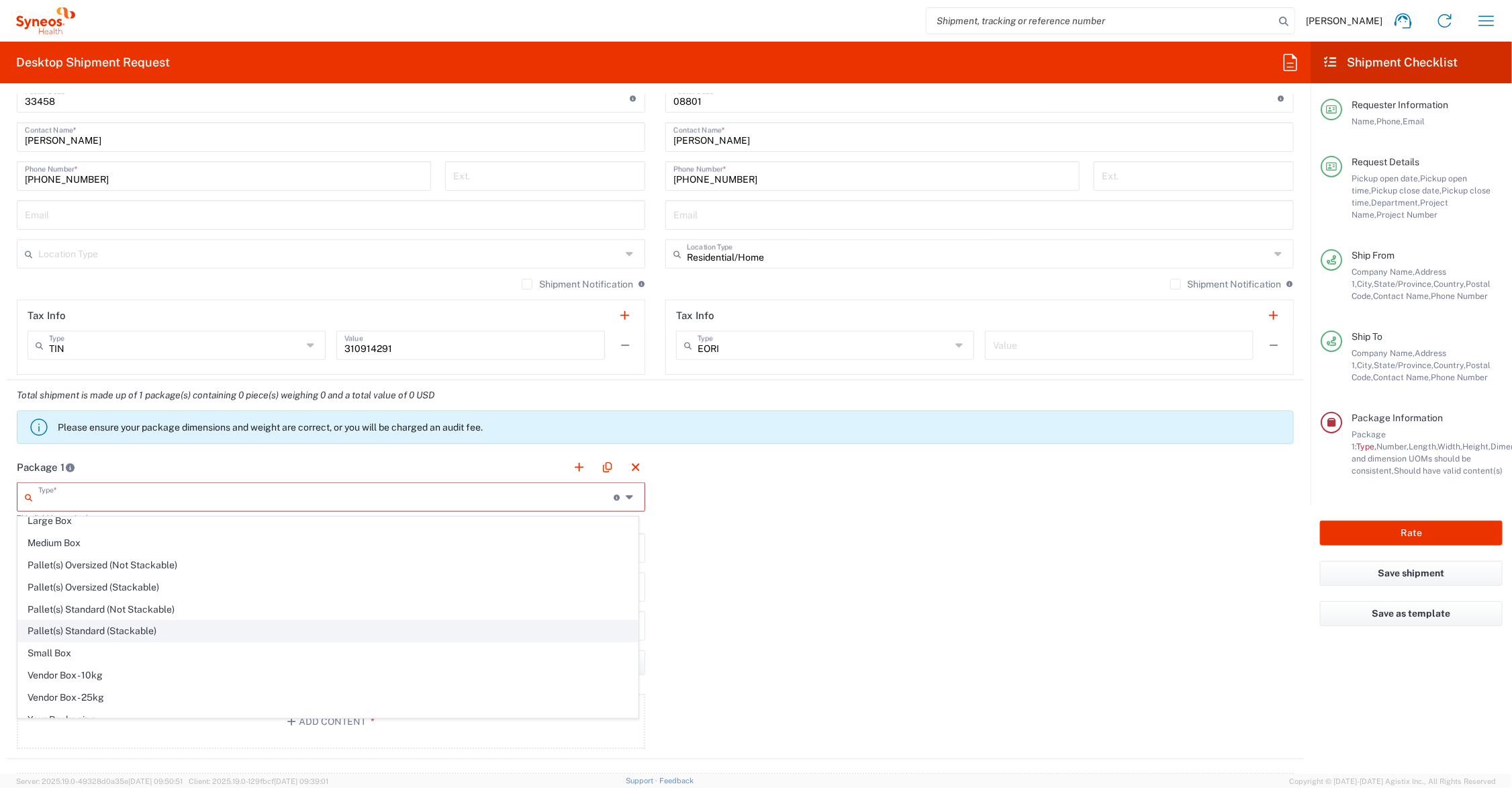
scroll to position [45, 0]
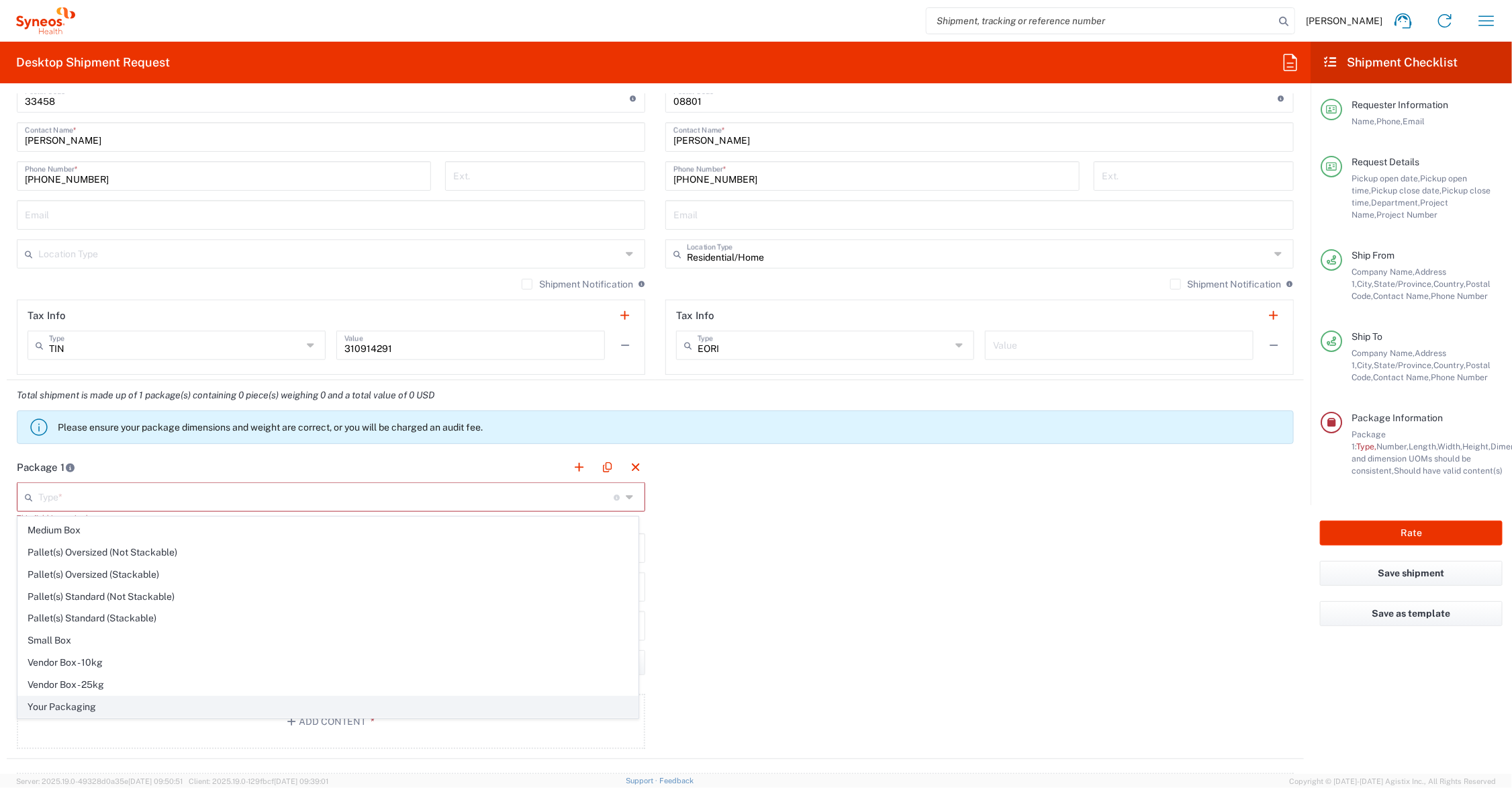
click at [90, 703] on span "Your Packaging" at bounding box center [327, 706] width 620 height 21
type input "Your Packaging"
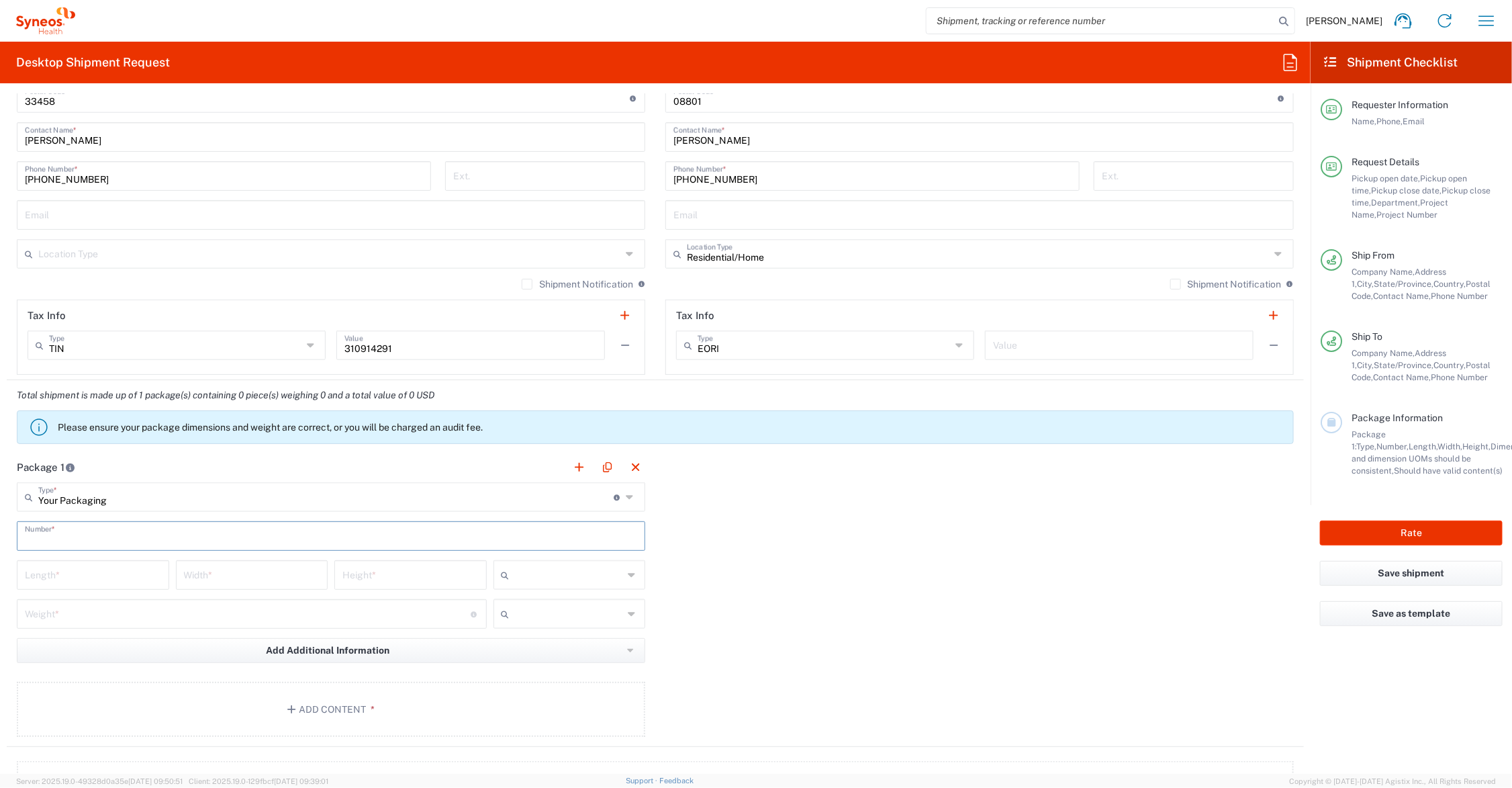
click at [64, 535] on input "text" at bounding box center [331, 535] width 613 height 24
type input "1"
click at [84, 577] on input "number" at bounding box center [93, 574] width 137 height 24
type input "13"
type input "10"
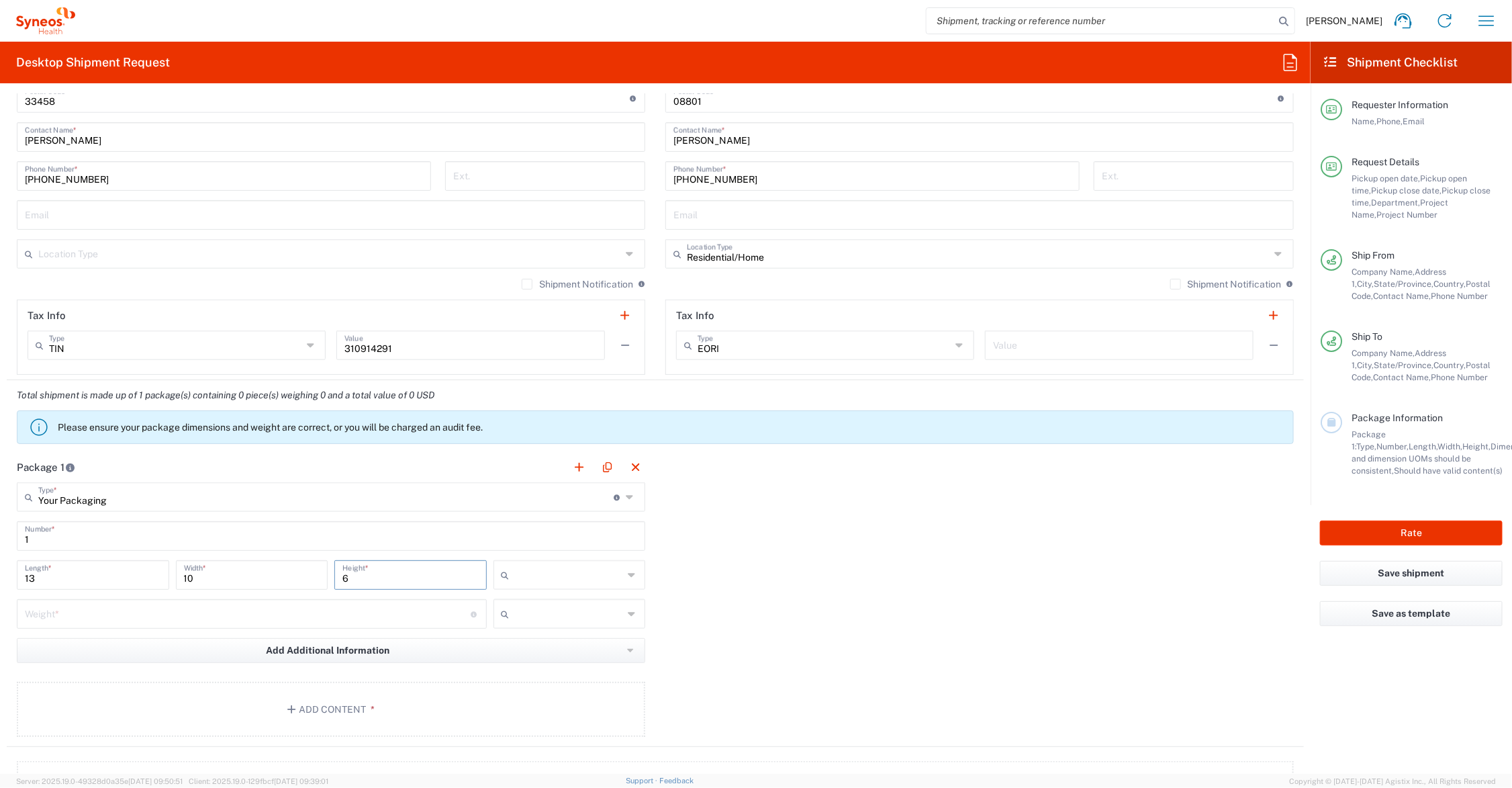
type input "6"
click at [68, 618] on input "number" at bounding box center [247, 613] width 446 height 24
type input "3"
click at [542, 572] on input "text" at bounding box center [569, 575] width 109 height 21
click at [529, 648] on span "in" at bounding box center [564, 649] width 148 height 21
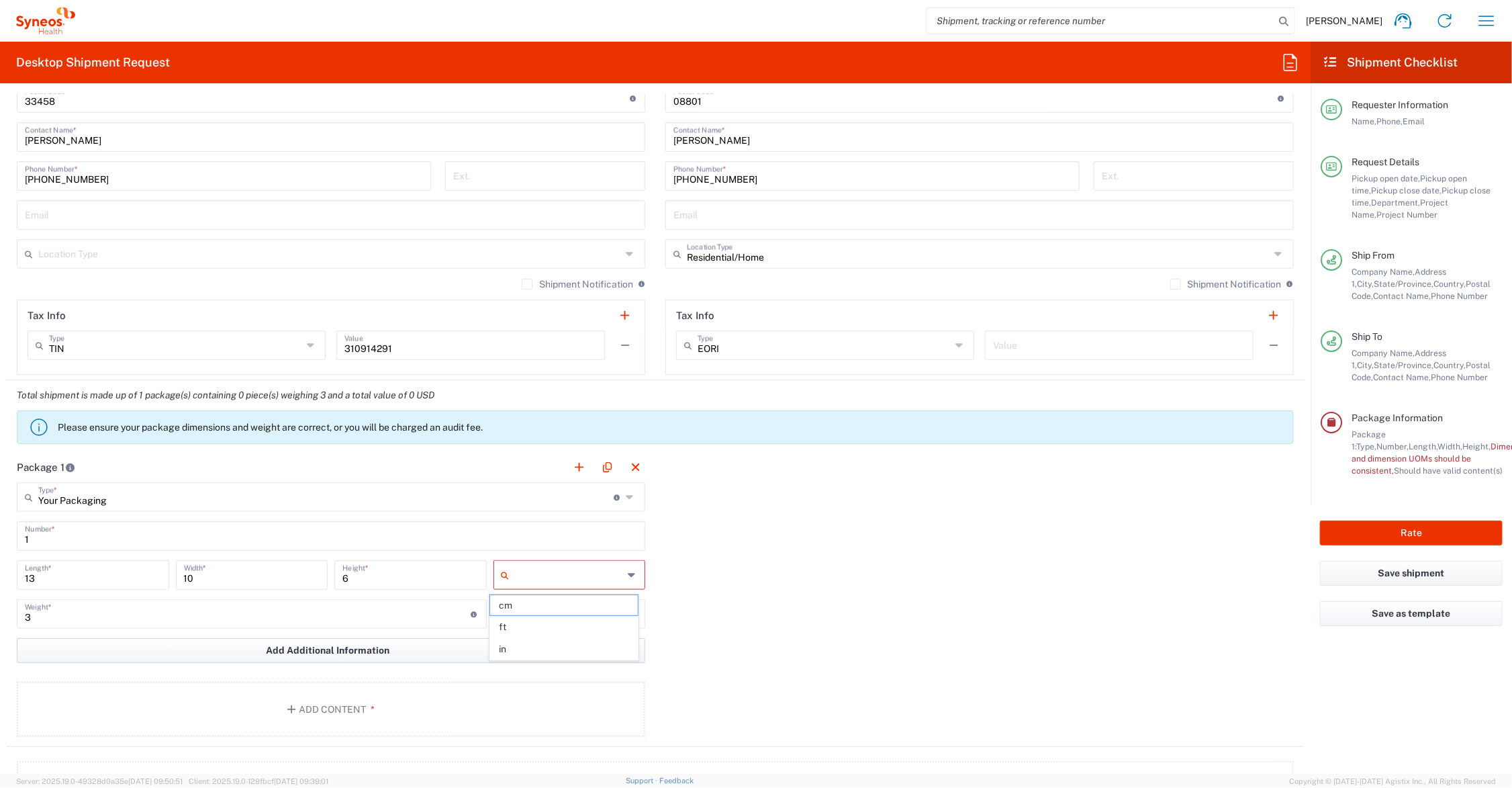
type input "in"
click at [525, 609] on input "text" at bounding box center [569, 613] width 109 height 21
click at [518, 667] on span "lbs" at bounding box center [564, 666] width 148 height 21
type input "lbs"
click at [334, 705] on button "Add Content *" at bounding box center [331, 709] width 629 height 55
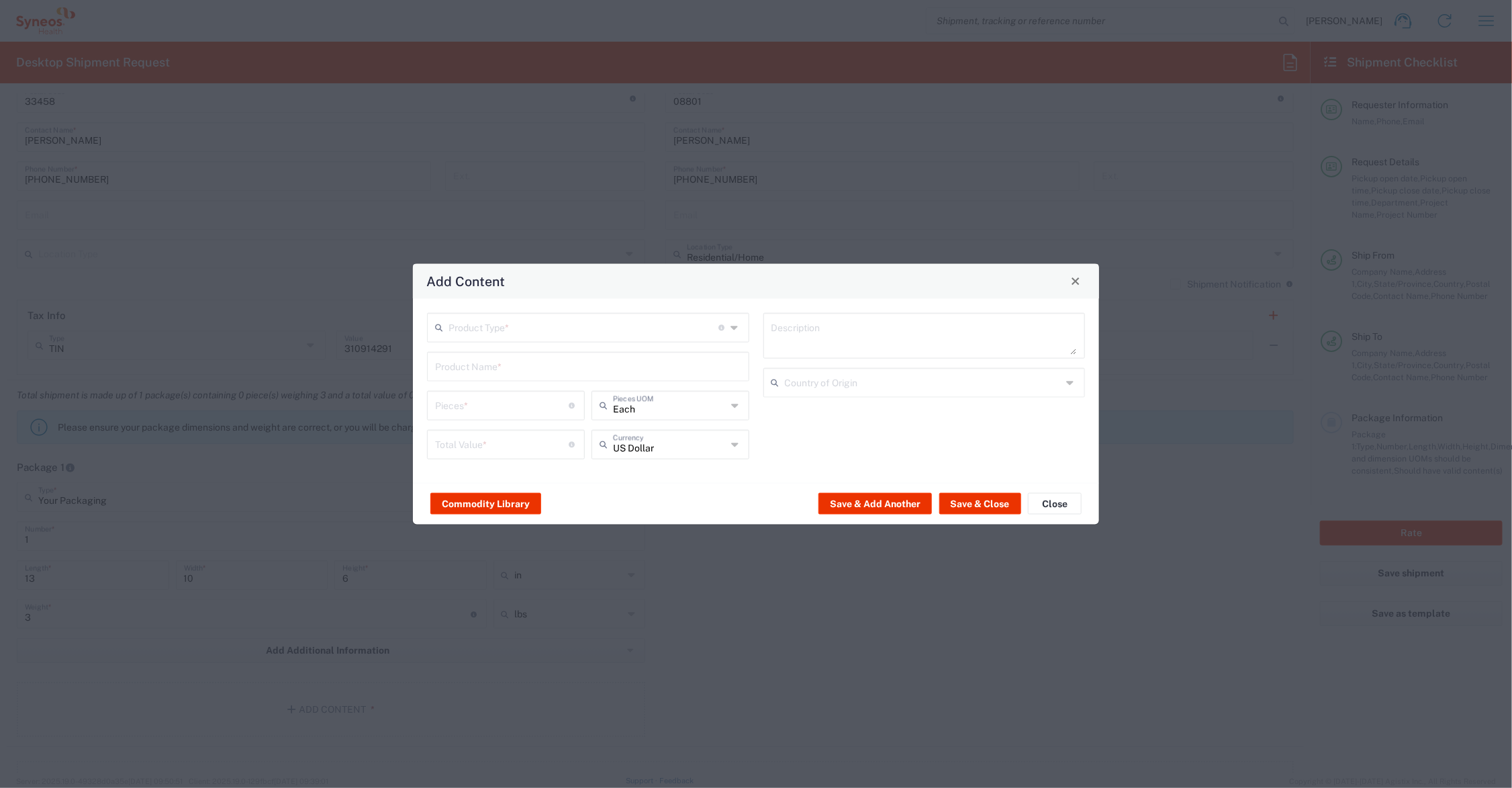
click at [511, 370] on input "text" at bounding box center [588, 365] width 306 height 24
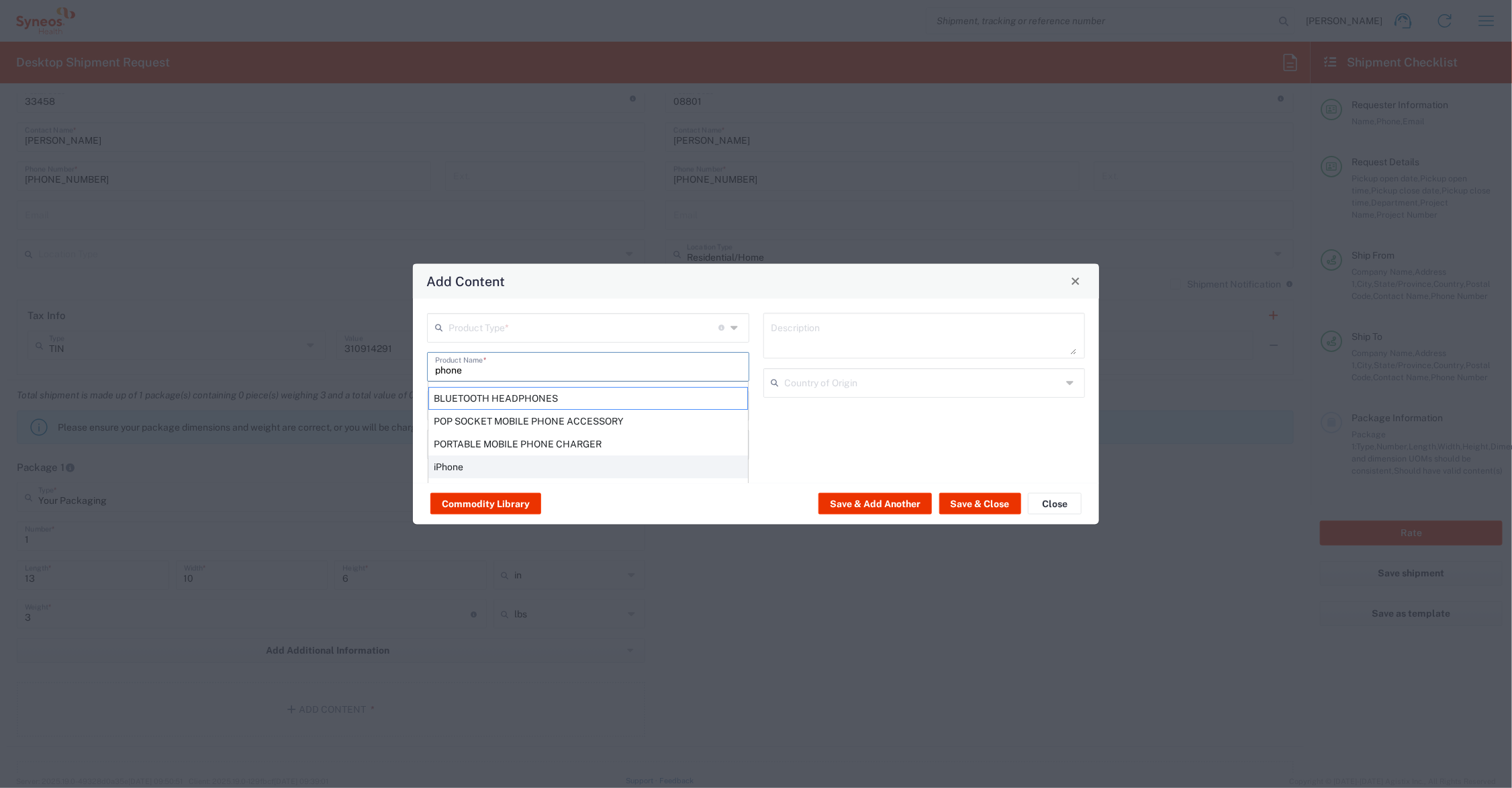
click at [464, 462] on div "iPhone" at bounding box center [588, 466] width 320 height 23
type input "iPhone"
type input "1"
type input "0"
type textarea "Apple iPhone mobile device"
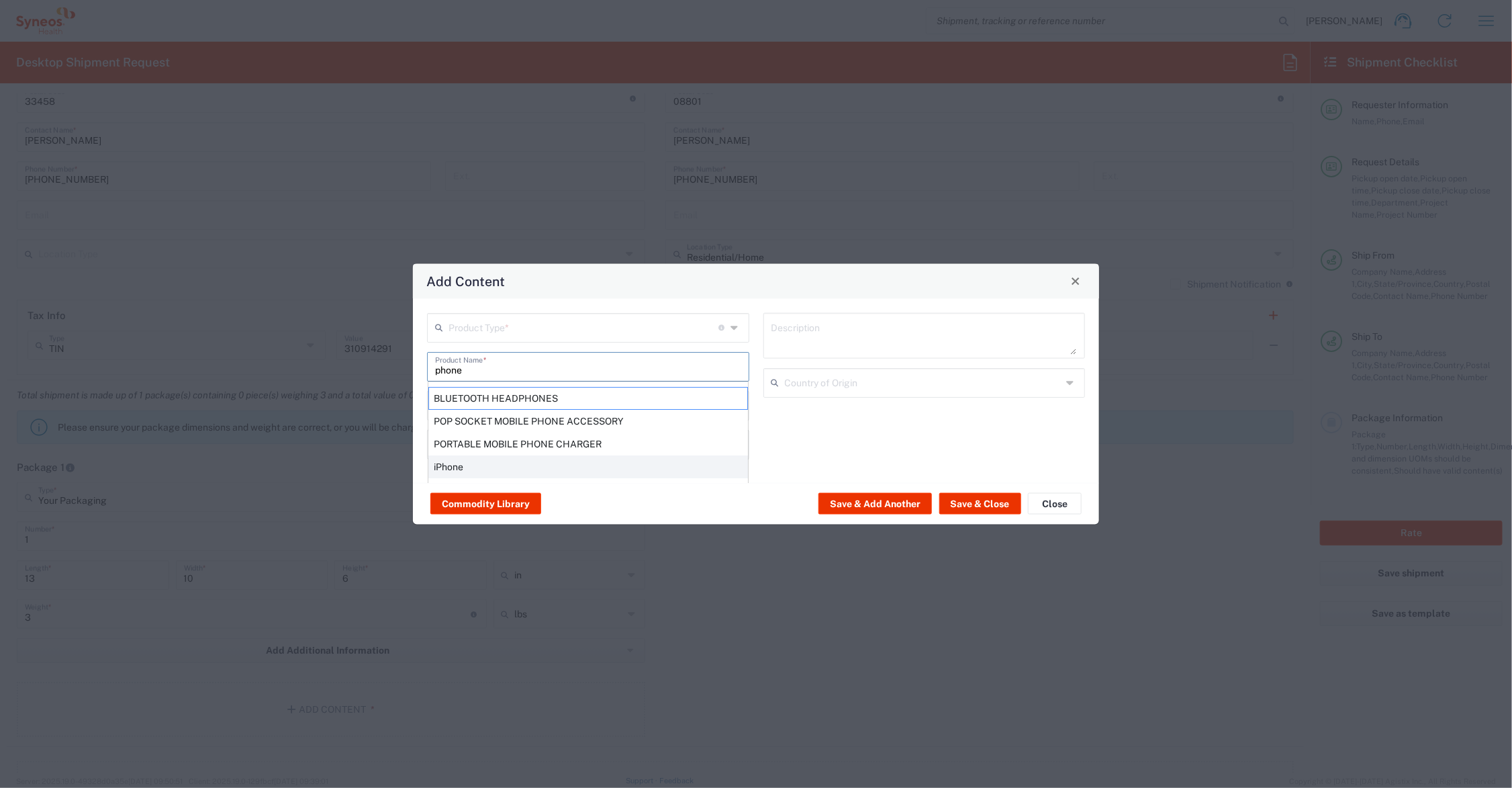
type input "[GEOGRAPHIC_DATA]"
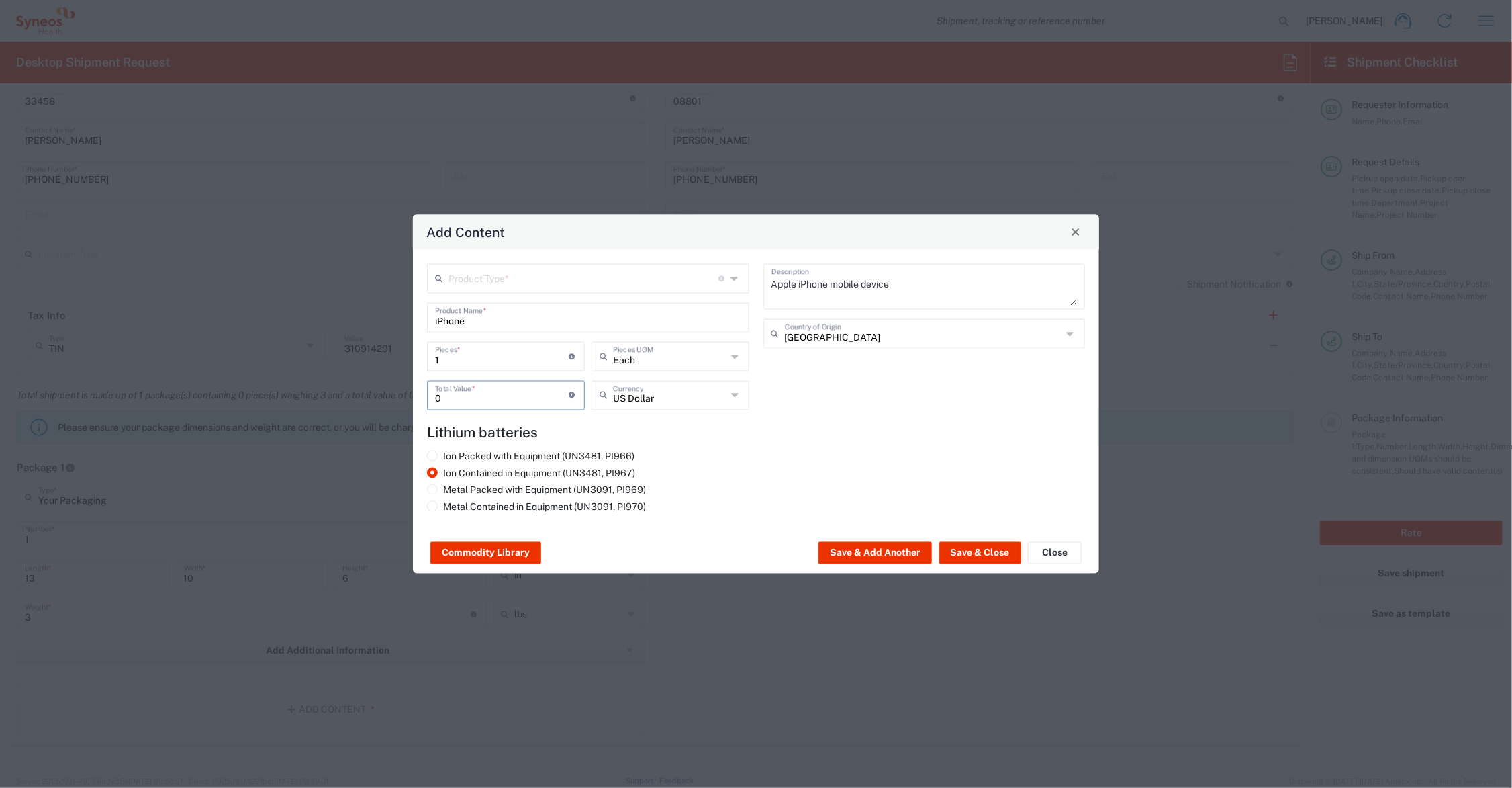
click at [462, 394] on input "0" at bounding box center [502, 394] width 134 height 24
drag, startPoint x: 482, startPoint y: 400, endPoint x: 407, endPoint y: 395, distance: 75.2
click at [407, 395] on div "Add Content Product Type * Document: Paper document generated internally by Syn…" at bounding box center [756, 394] width 1512 height 788
type input "1100.00"
click at [553, 271] on input "text" at bounding box center [584, 277] width 270 height 24
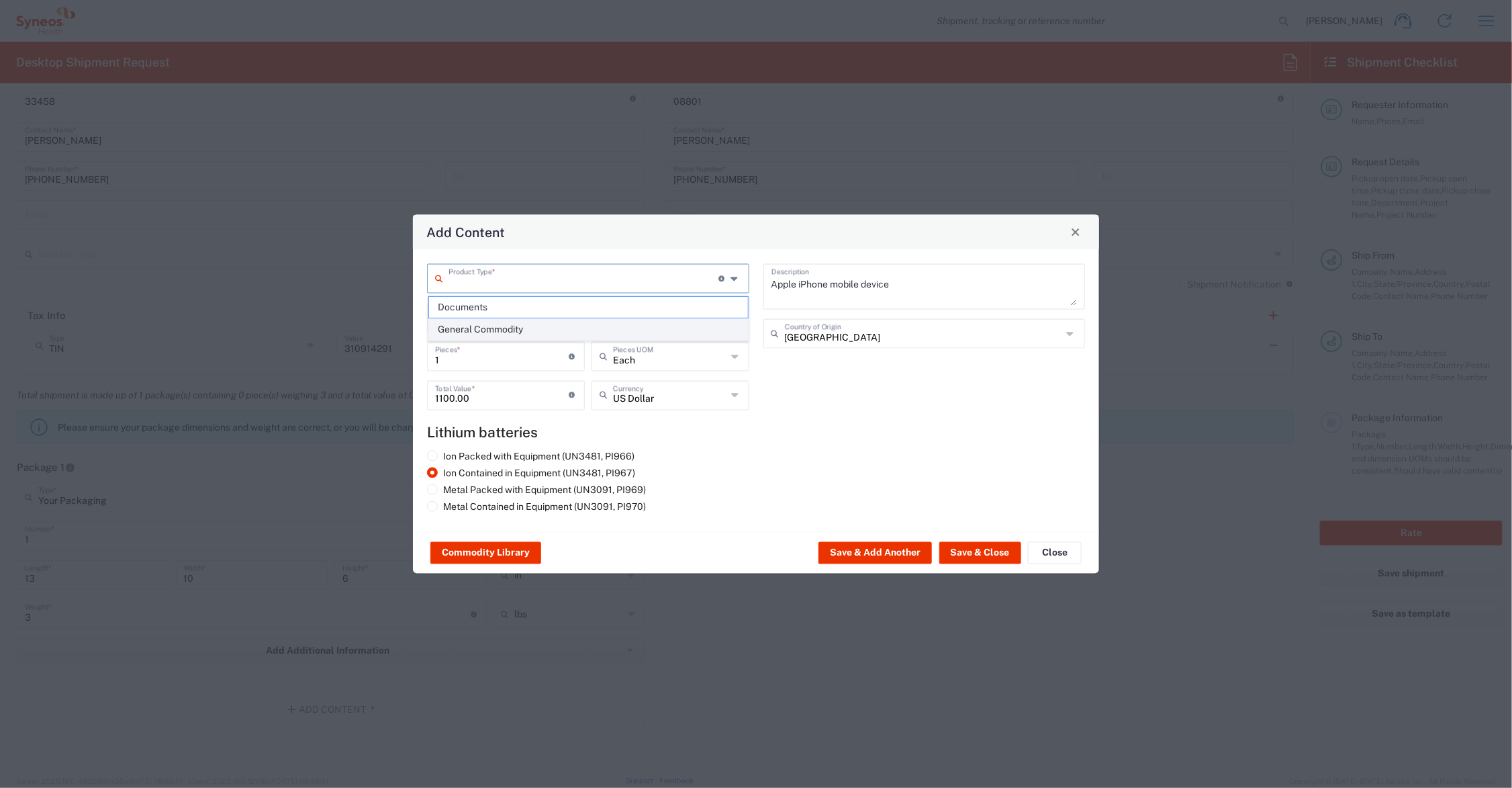
click at [541, 329] on span "General Commodity" at bounding box center [589, 329] width 319 height 21
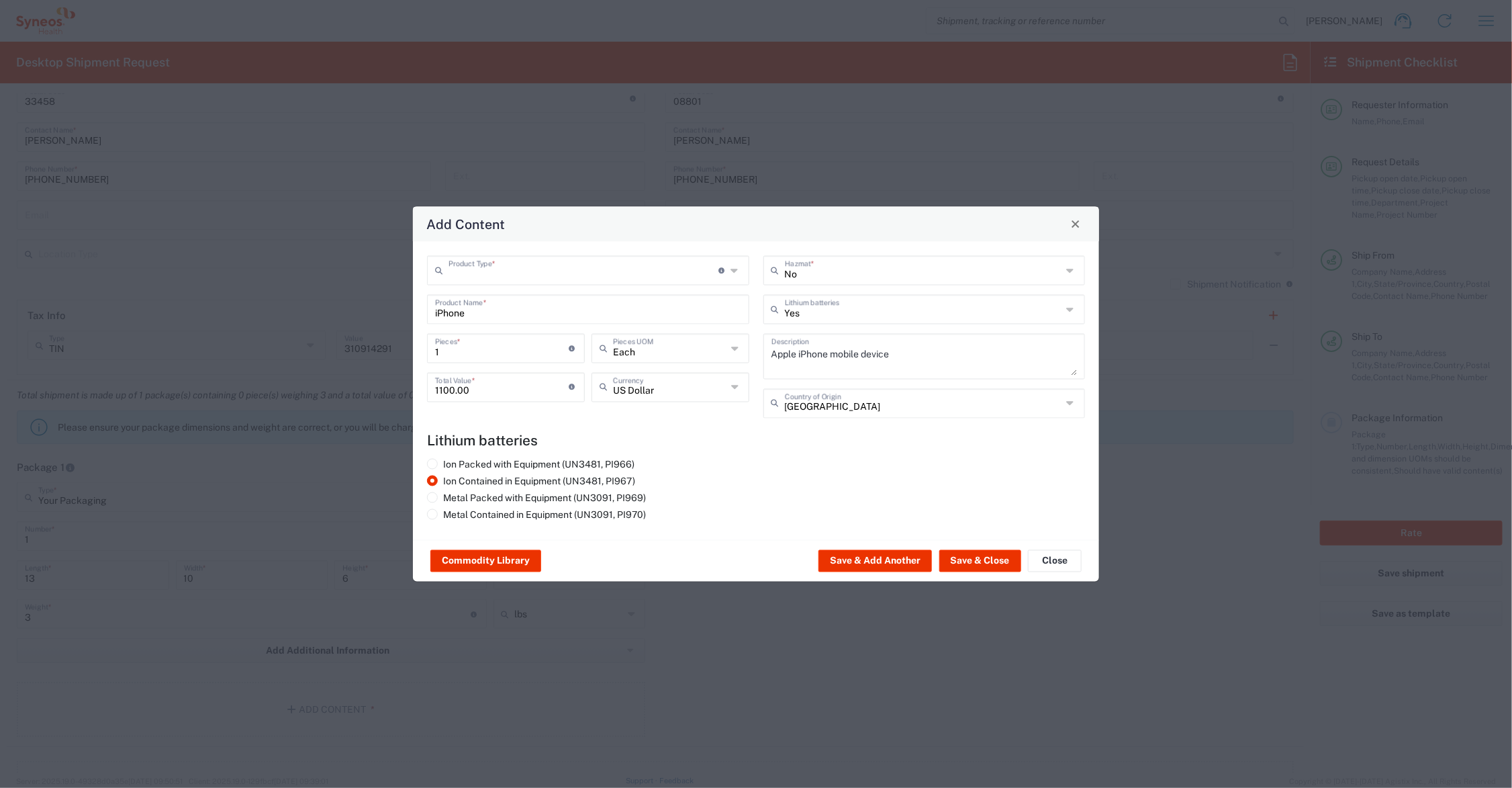
type input "General Commodity"
click at [988, 558] on button "Save & Close" at bounding box center [980, 560] width 82 height 21
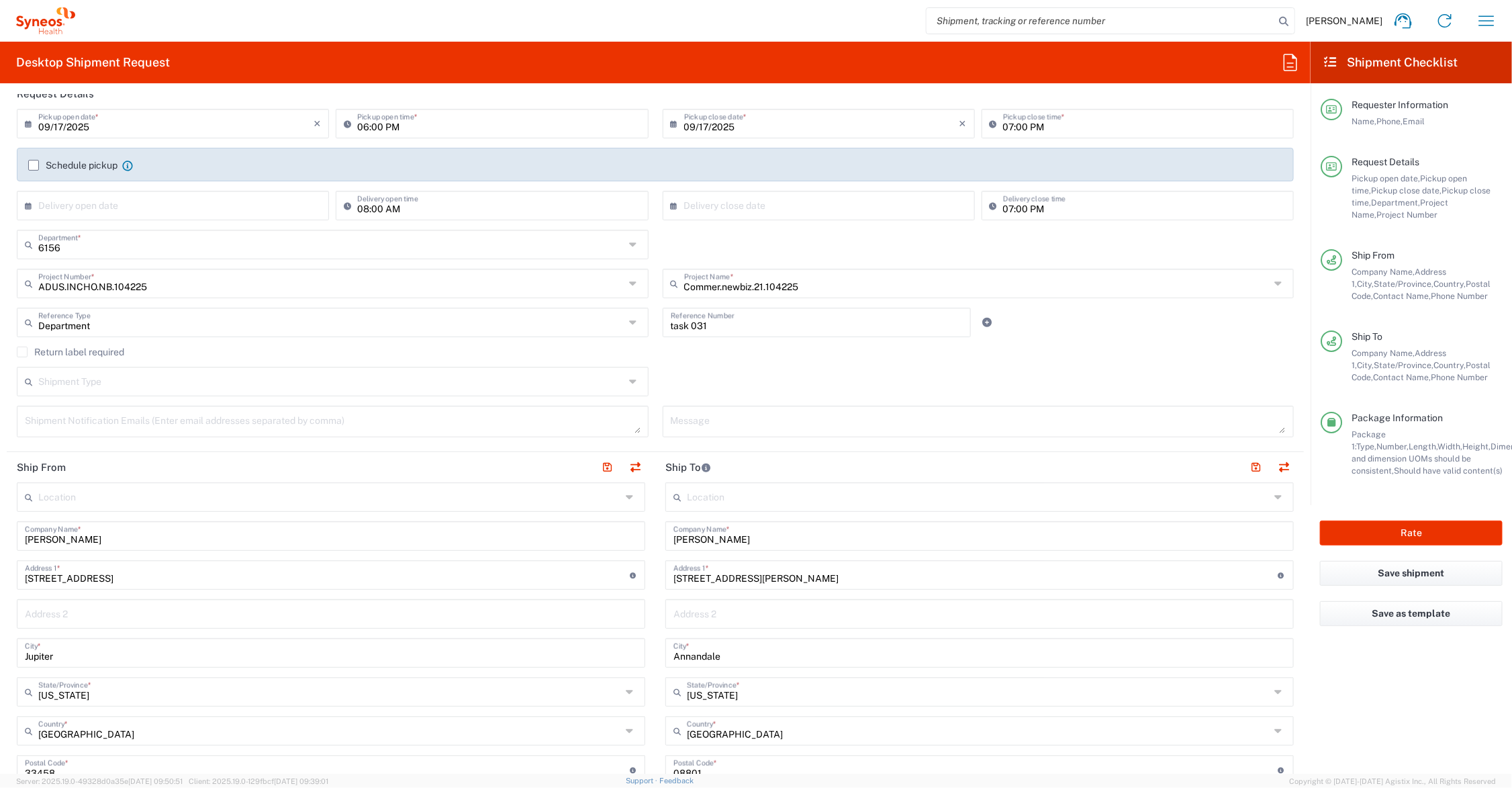
scroll to position [0, 0]
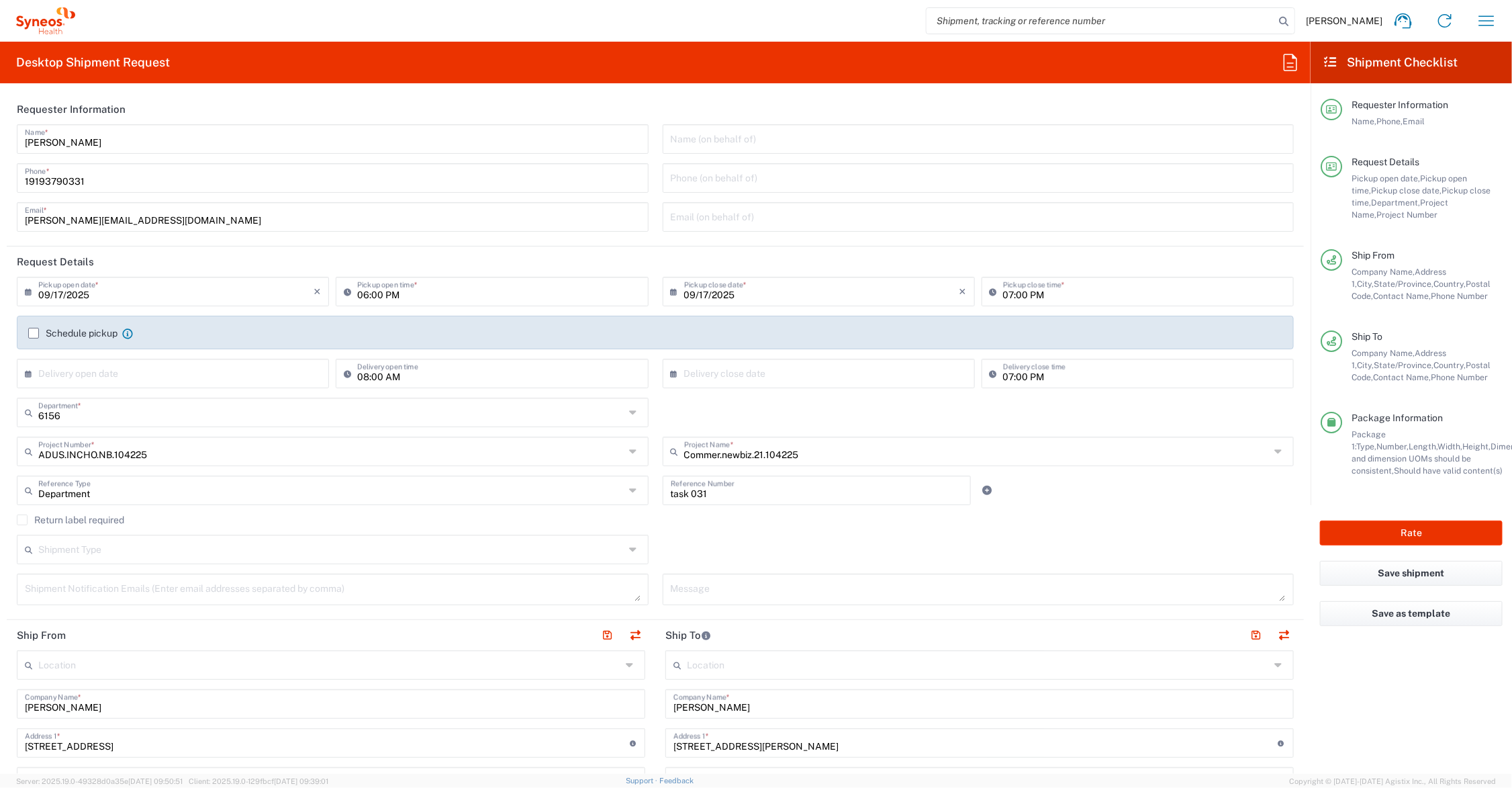
click at [243, 290] on input "09/17/2025" at bounding box center [176, 290] width 275 height 24
click at [196, 388] on span "18" at bounding box center [195, 394] width 20 height 19
type input "[DATE]"
click at [361, 294] on input "06:00 PM" at bounding box center [498, 290] width 283 height 24
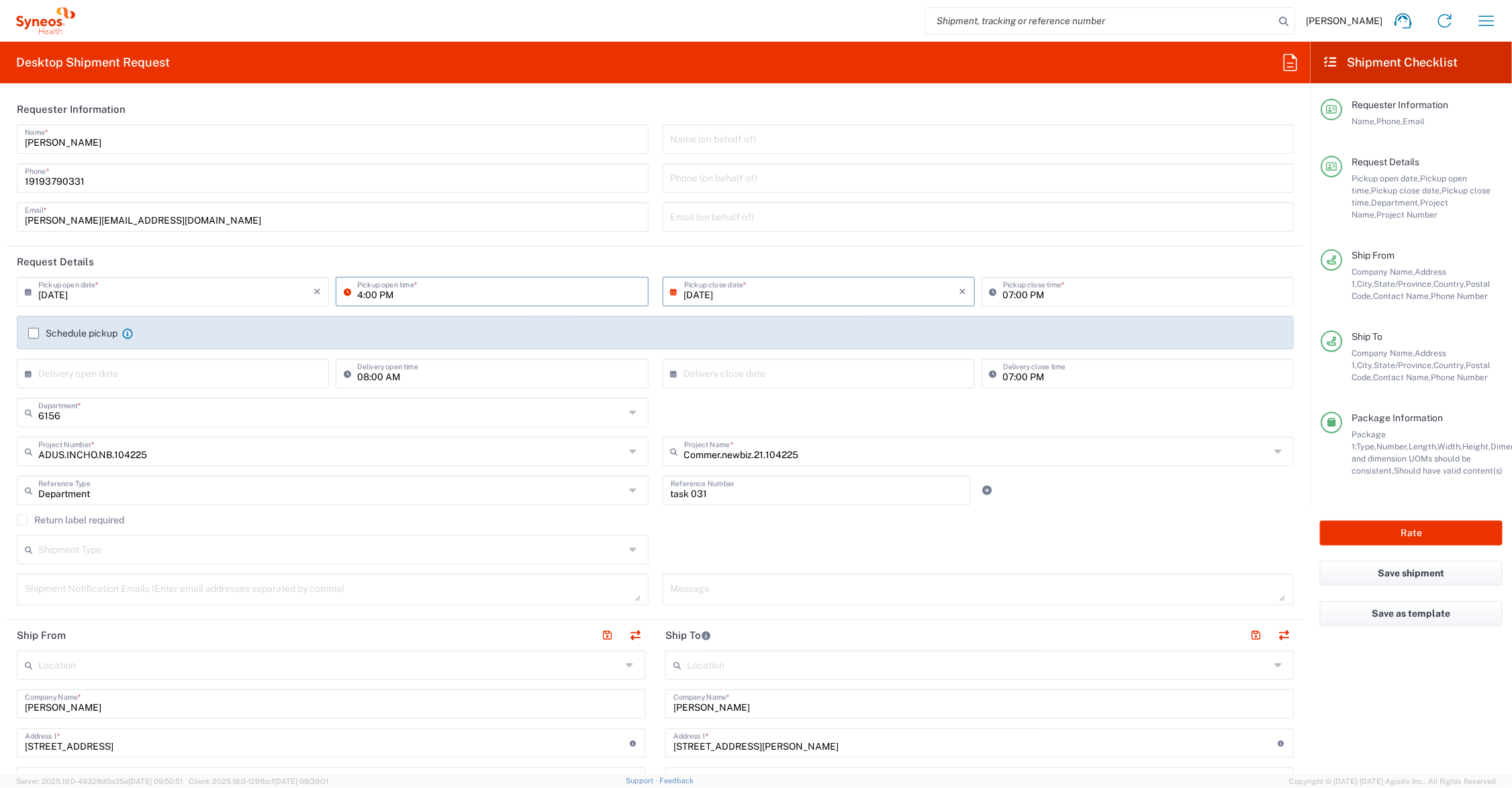
type input "04:00 PM"
click at [700, 291] on input "[DATE]" at bounding box center [822, 290] width 275 height 24
click at [834, 391] on span "18" at bounding box center [834, 394] width 20 height 19
click at [932, 333] on agx-checkbox-control "Schedule pickup When scheduling a pickup please be sure to meet the following c…" at bounding box center [655, 333] width 1255 height 12
click at [192, 371] on input "text" at bounding box center [176, 372] width 275 height 24
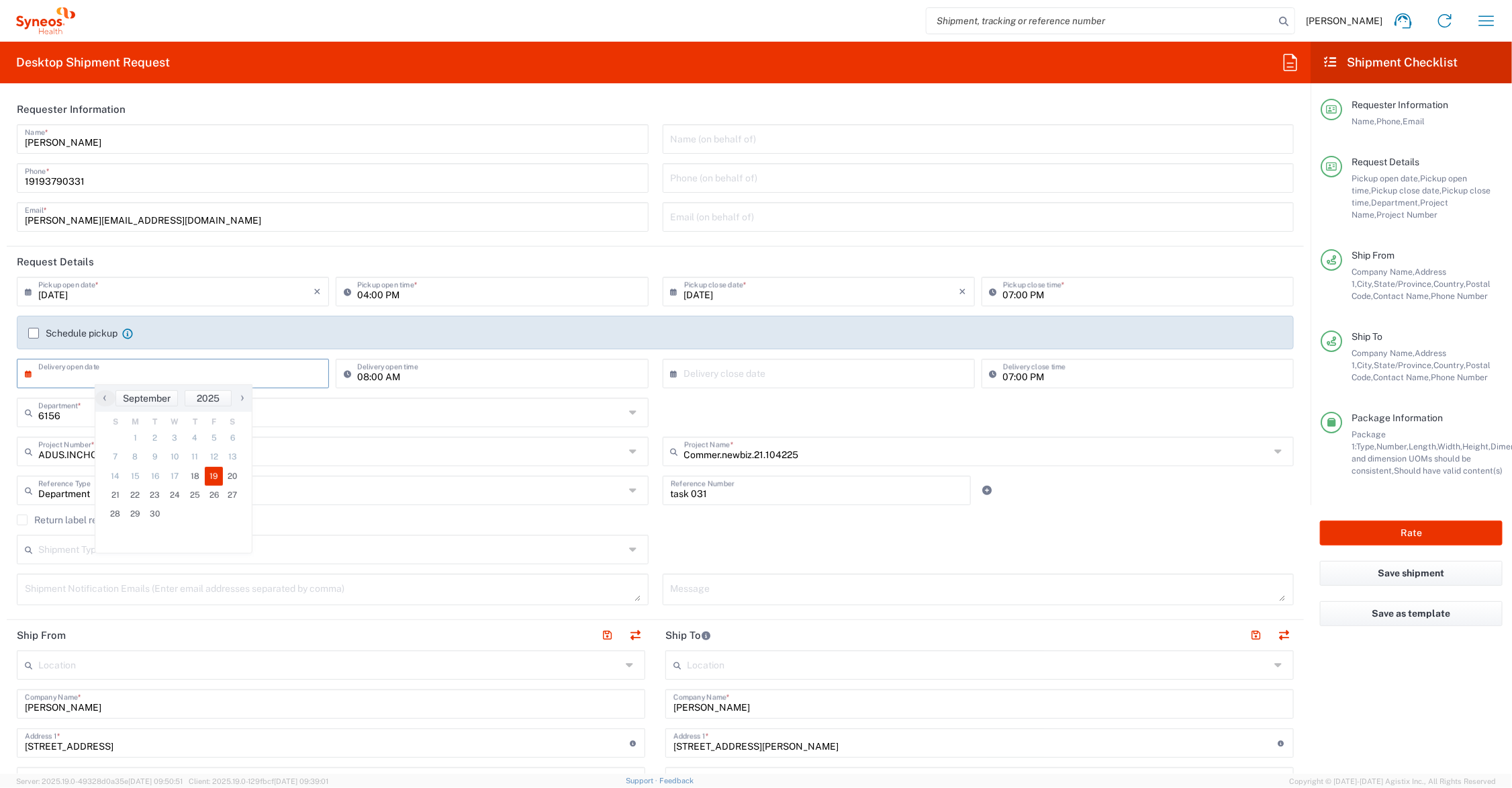
click at [215, 472] on span "19" at bounding box center [214, 476] width 19 height 19
type input "[DATE]"
click at [813, 370] on input "text" at bounding box center [822, 372] width 275 height 24
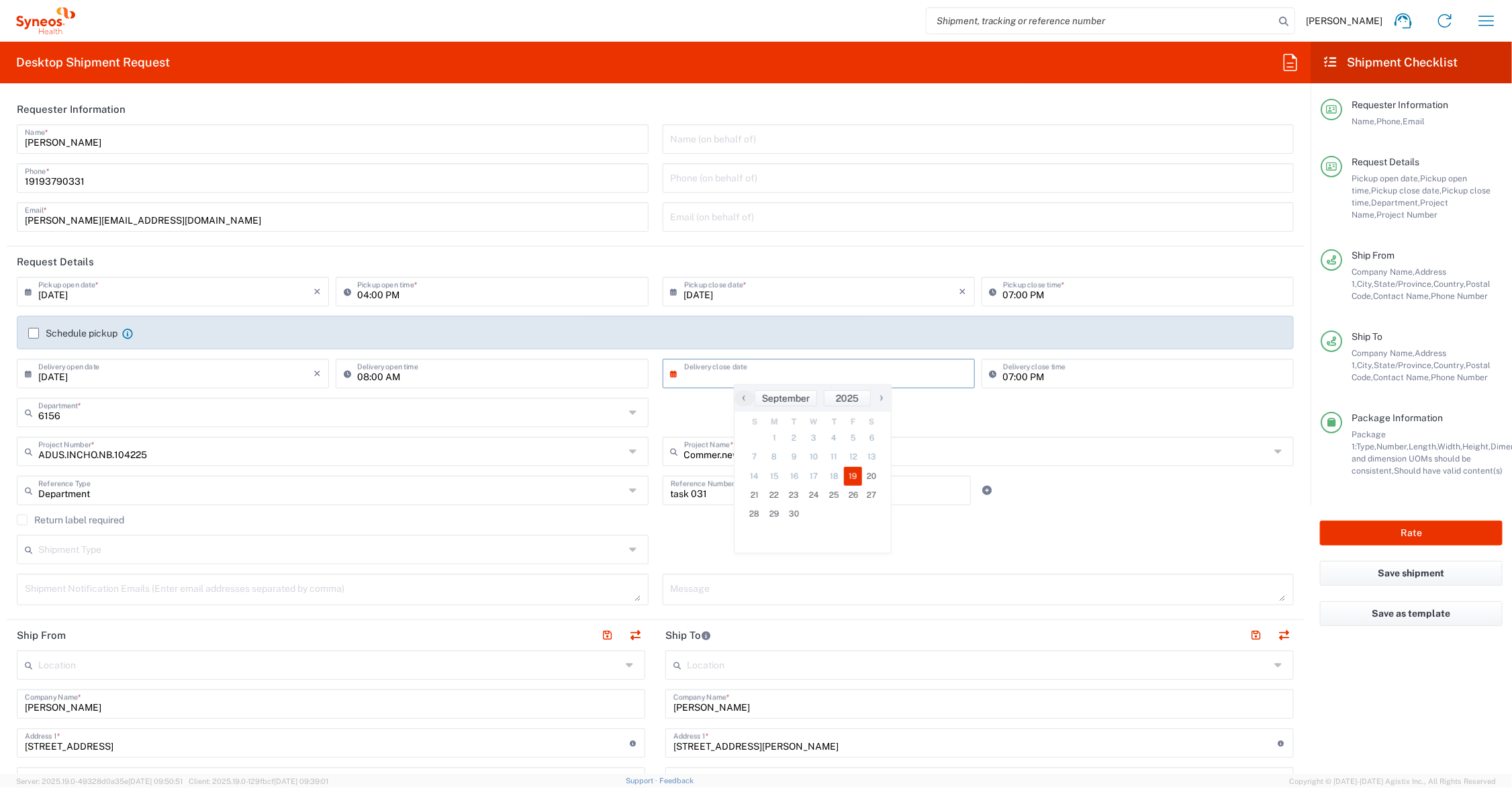
click at [853, 473] on span "19" at bounding box center [853, 476] width 19 height 19
type input "[DATE]"
click at [1380, 532] on button "Rate" at bounding box center [1412, 532] width 182 height 24
type input "6156"
type input "Commer.newbiz.21.104225"
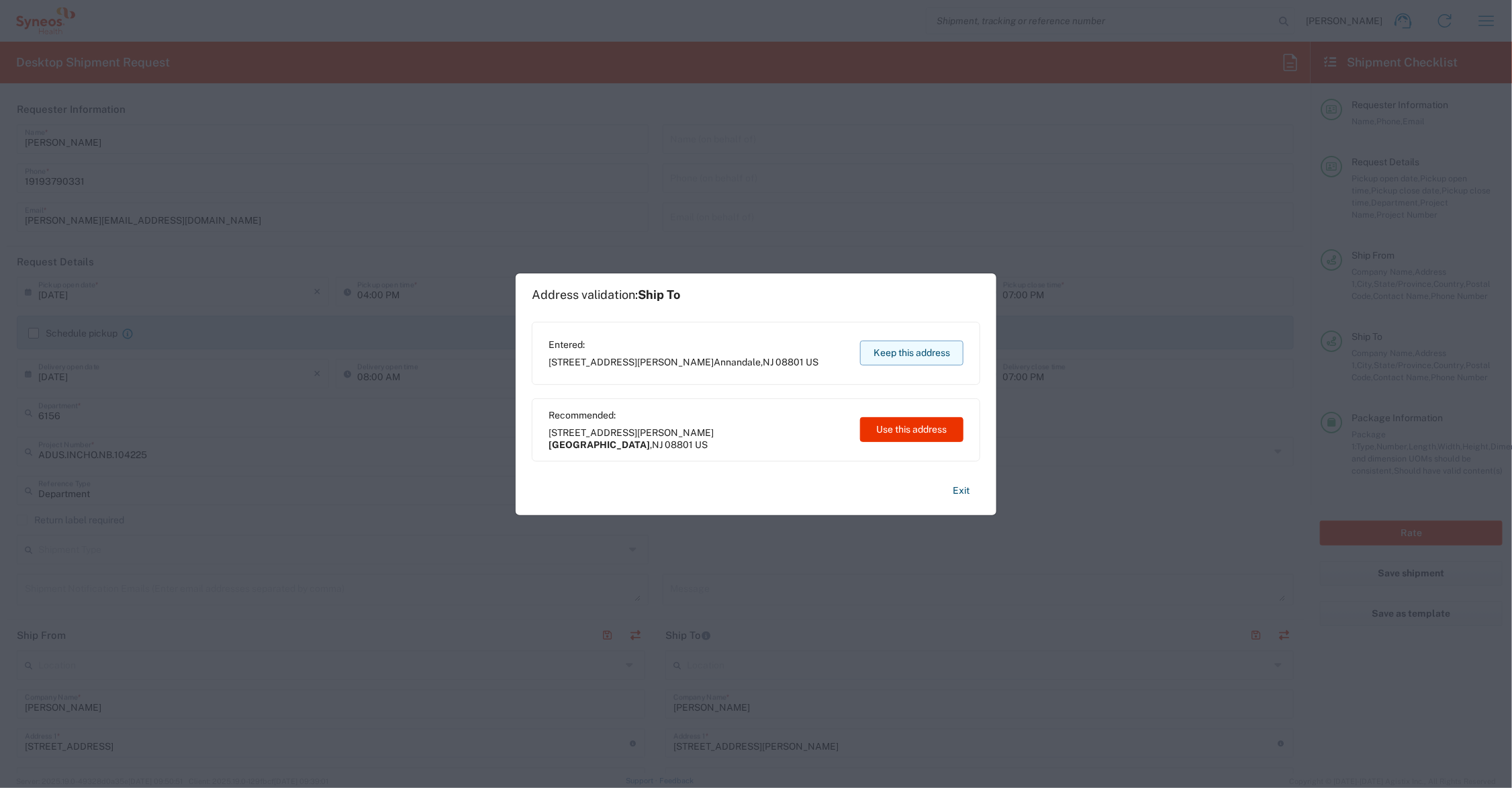
click at [929, 350] on button "Keep this address" at bounding box center [912, 353] width 104 height 24
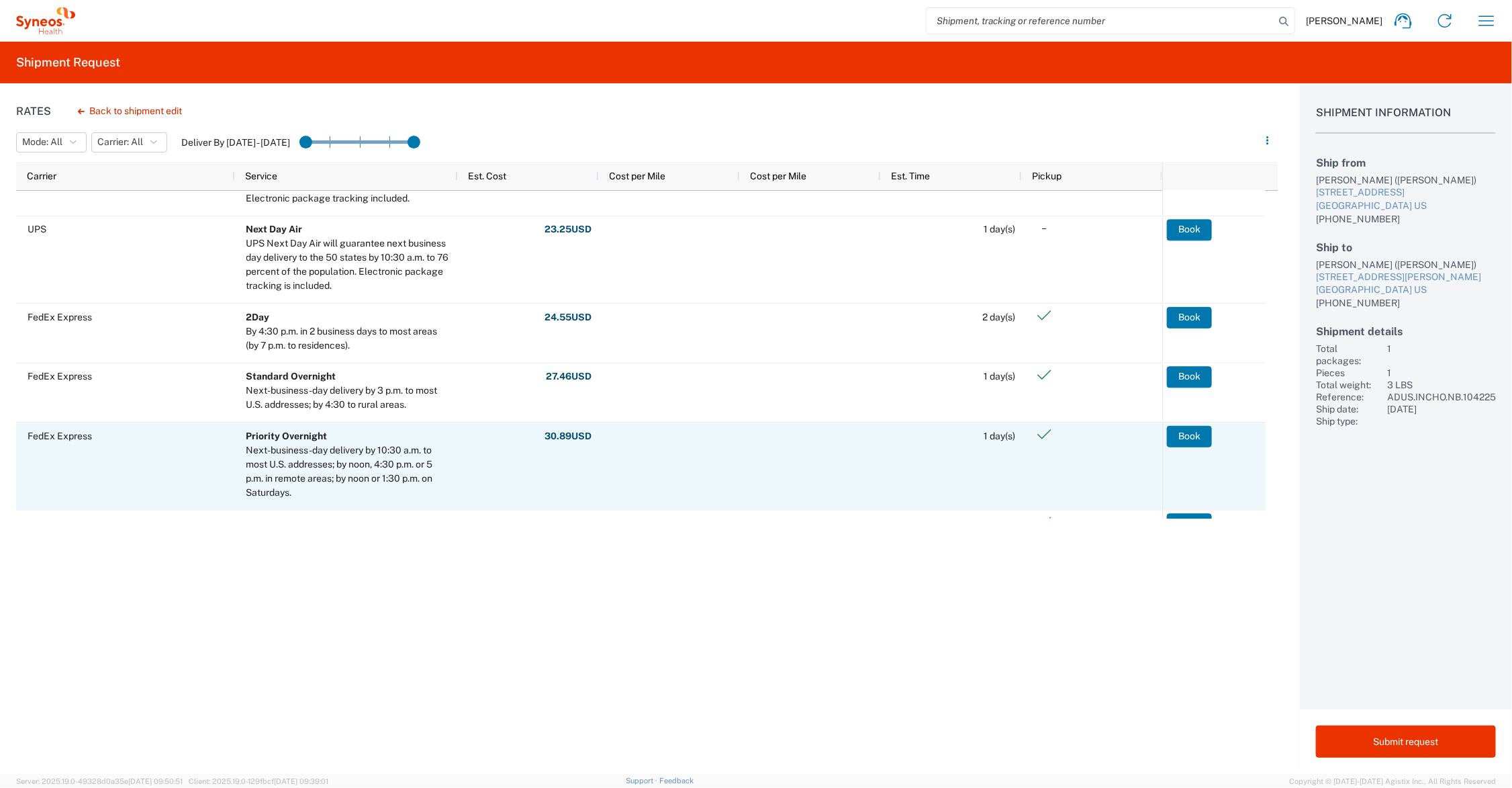
scroll to position [453, 0]
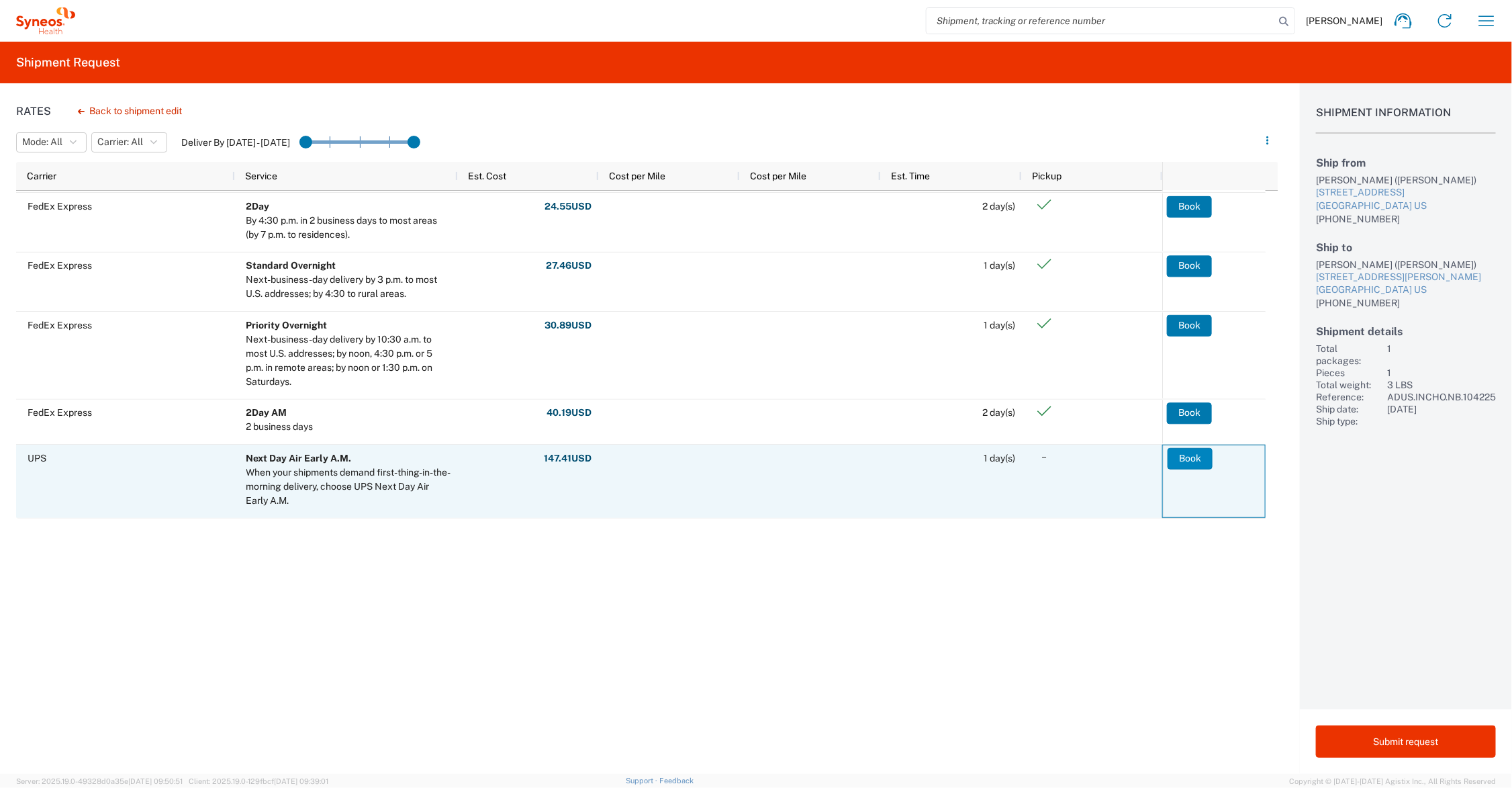
click at [1192, 453] on button "Book" at bounding box center [1190, 458] width 45 height 21
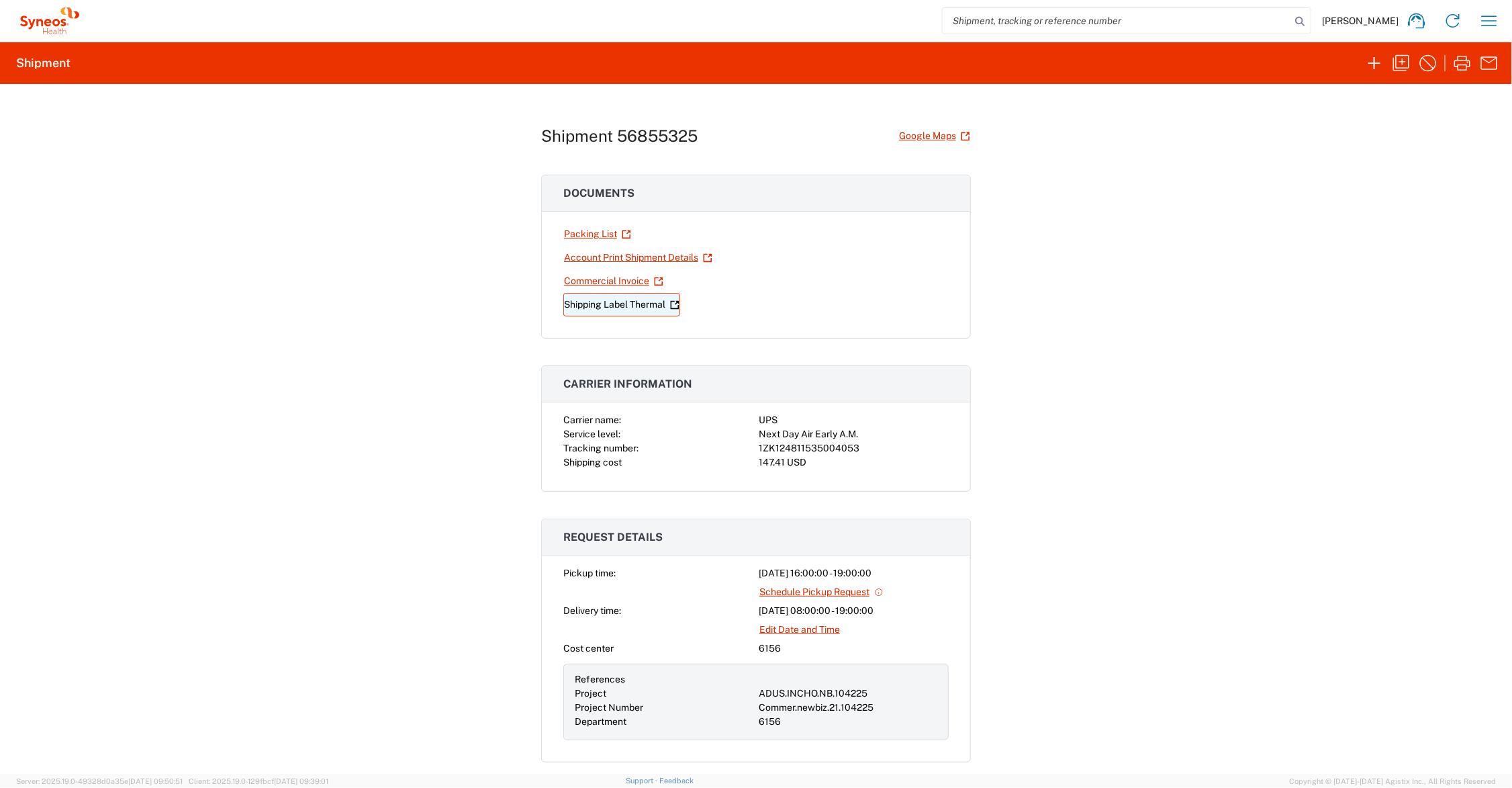
click at [643, 304] on link "Shipping Label Thermal" at bounding box center [622, 305] width 116 height 24
